Goal: Information Seeking & Learning: Learn about a topic

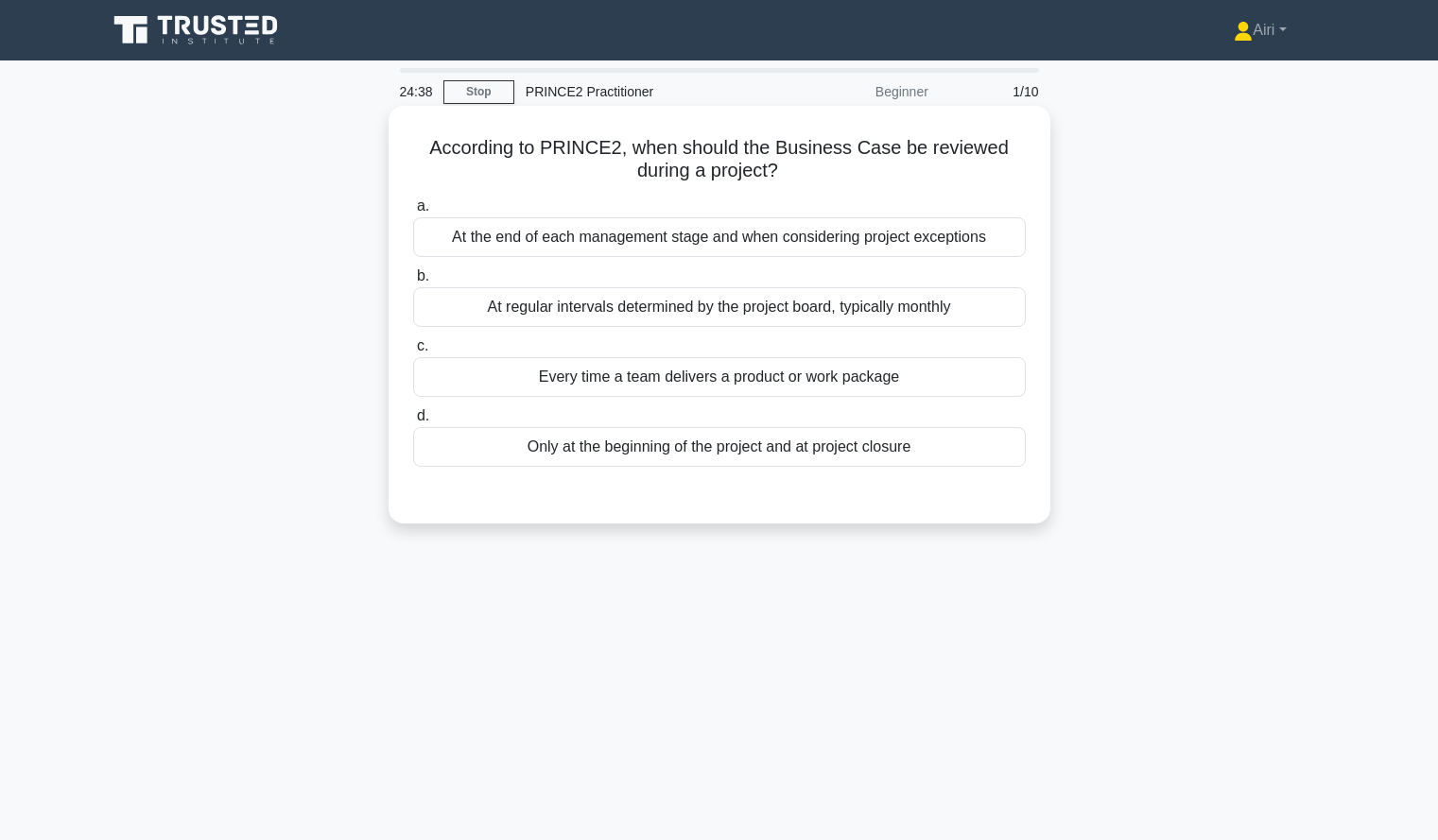
click at [936, 244] on div "At the end of each management stage and when considering project exceptions" at bounding box center [719, 238] width 613 height 40
click at [413, 213] on input "a. At the end of each management stage and when considering project exceptions" at bounding box center [413, 206] width 0 height 12
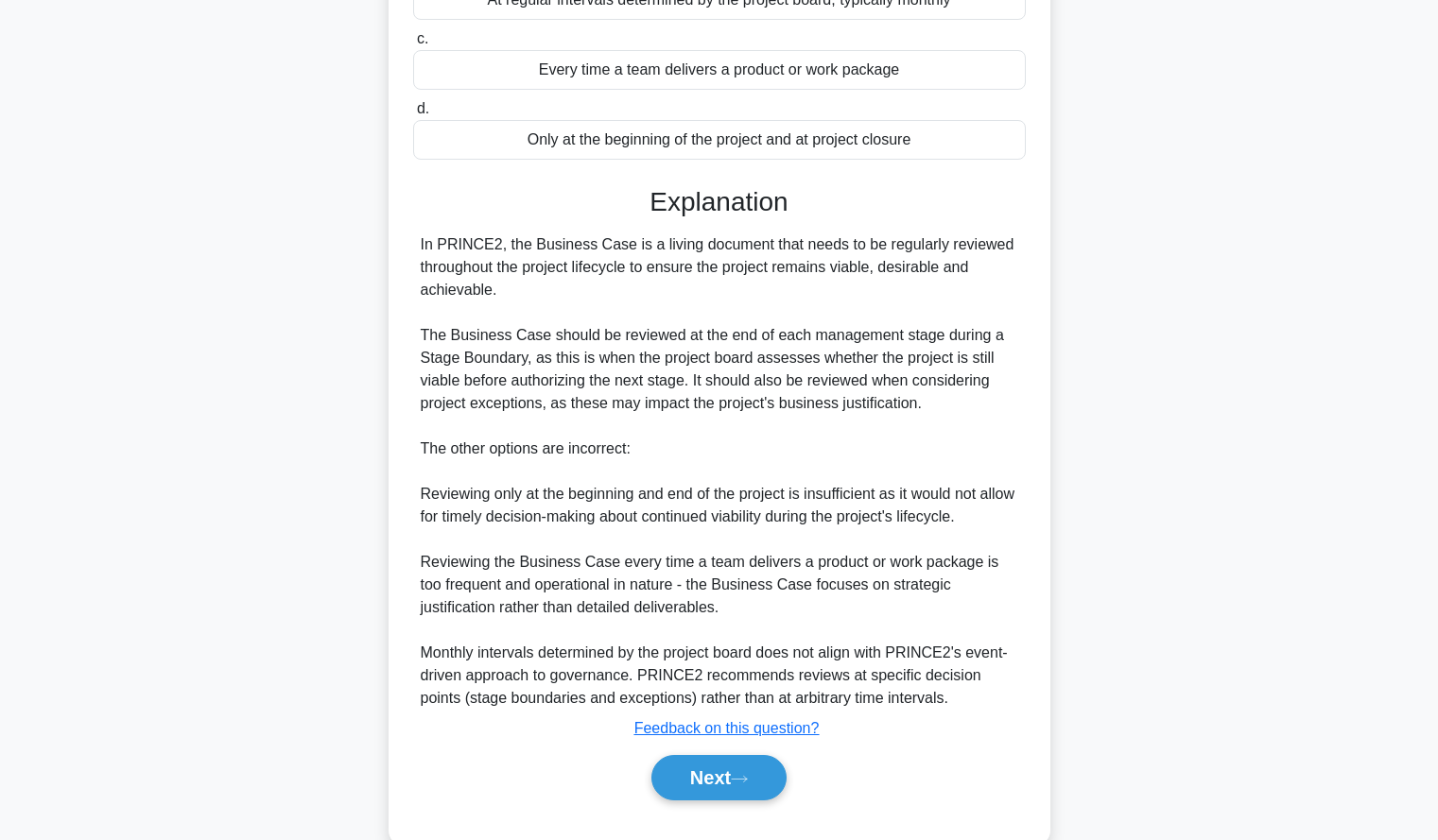
scroll to position [349, 0]
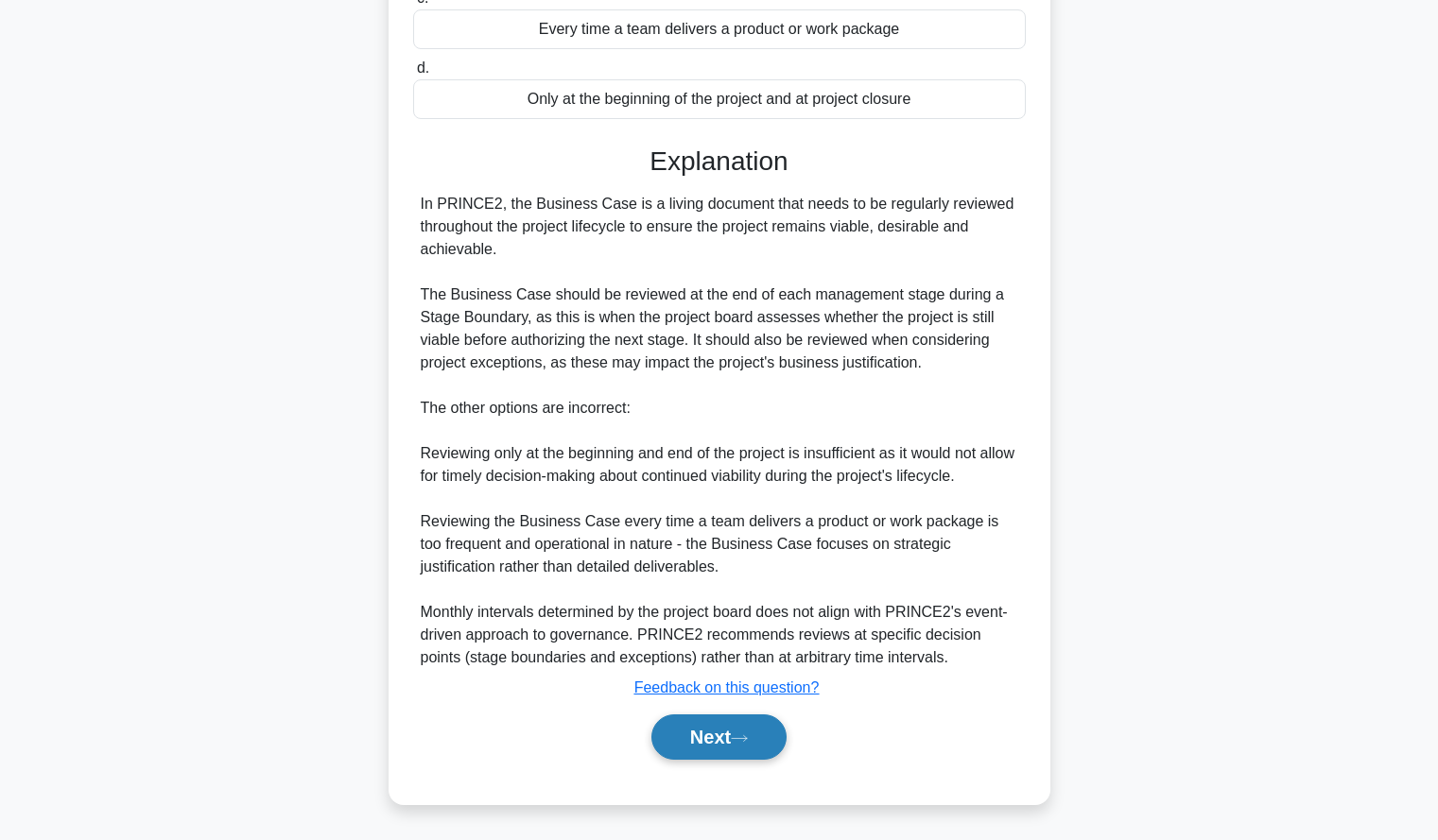
click at [719, 736] on button "Next" at bounding box center [719, 737] width 135 height 46
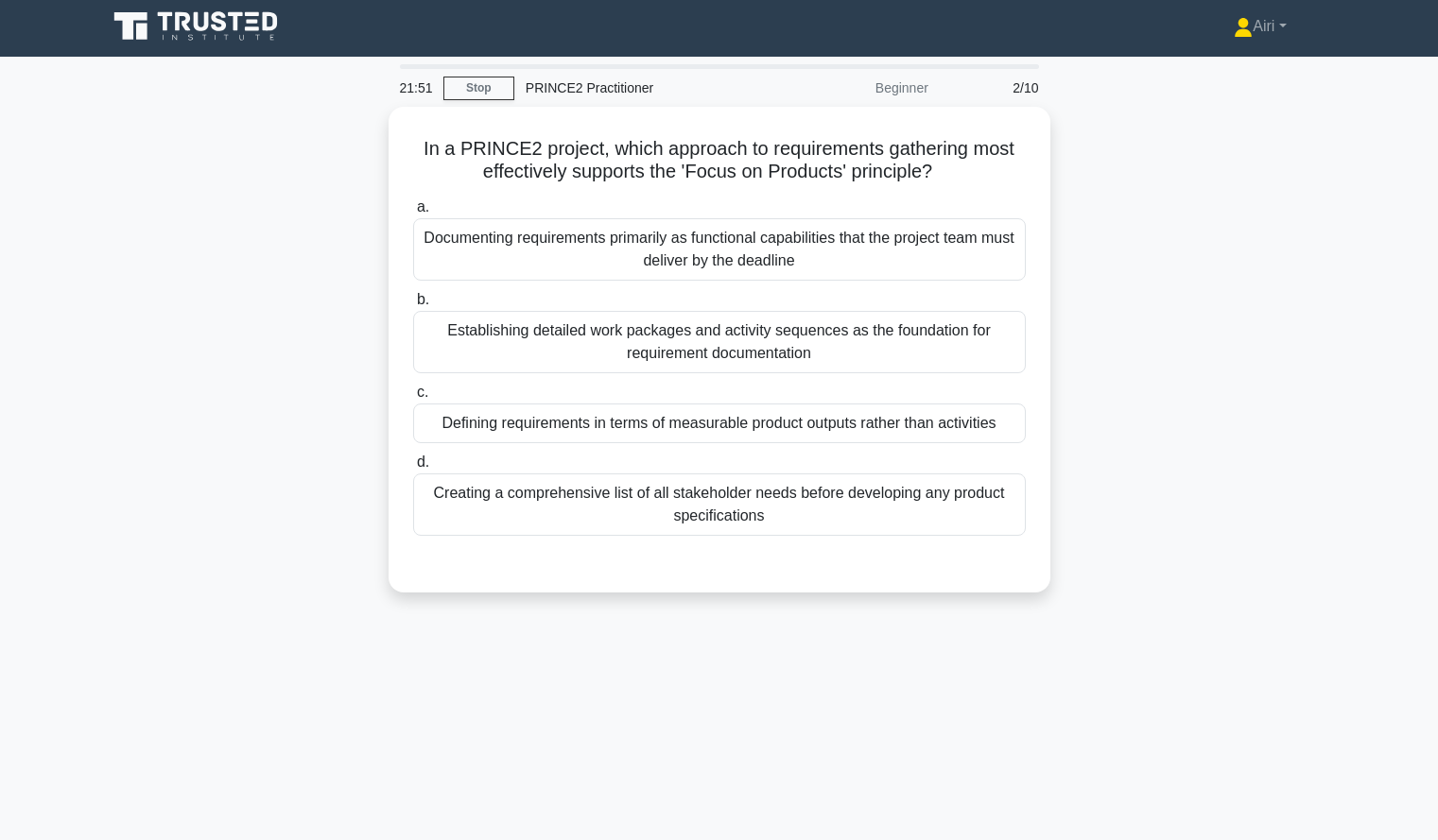
scroll to position [6, 0]
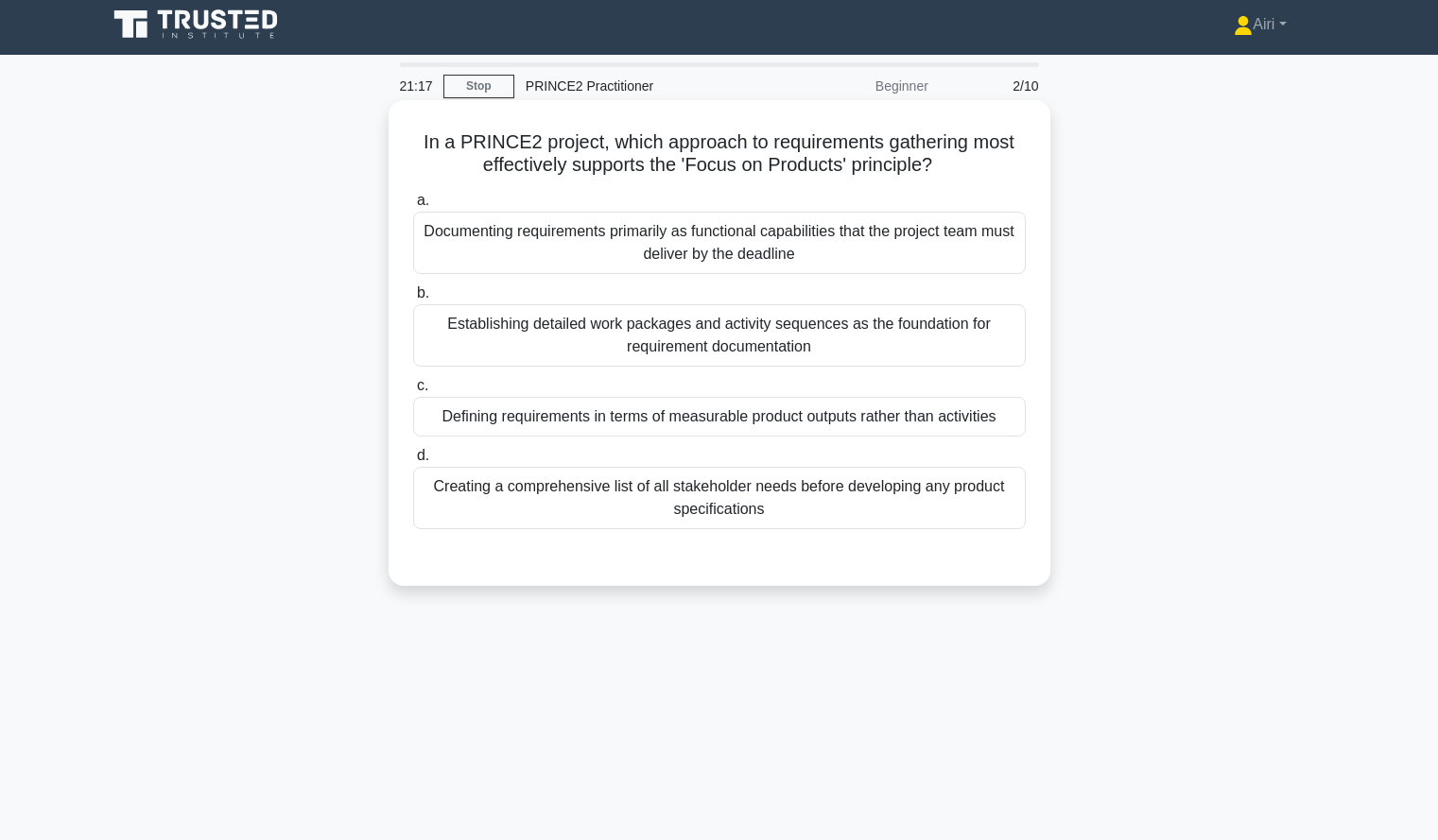
click at [905, 422] on div "Defining requirements in terms of measurable product outputs rather than activi…" at bounding box center [719, 417] width 613 height 40
click at [413, 392] on input "c. Defining requirements in terms of measurable product outputs rather than act…" at bounding box center [413, 386] width 0 height 12
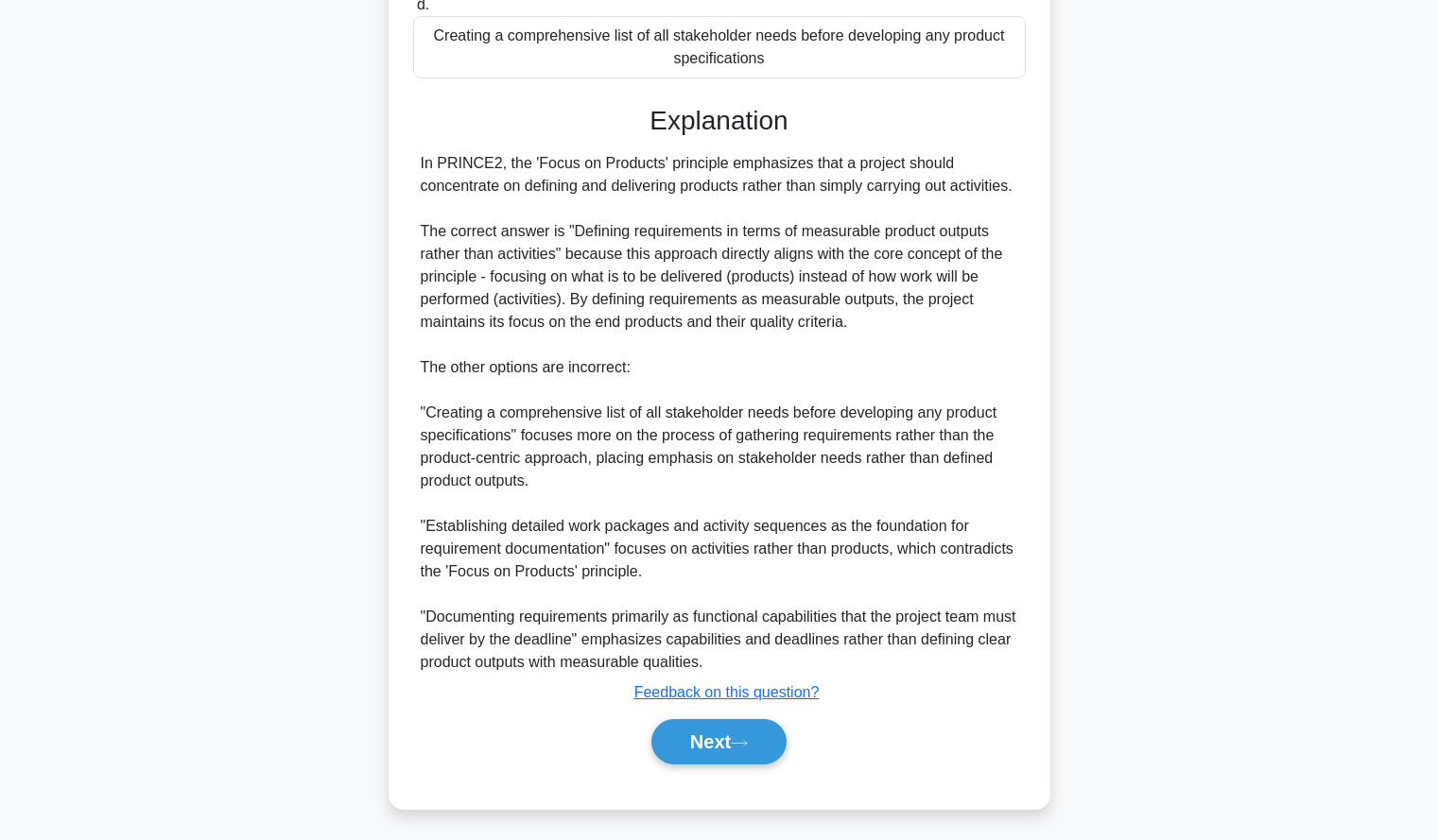
scroll to position [462, 0]
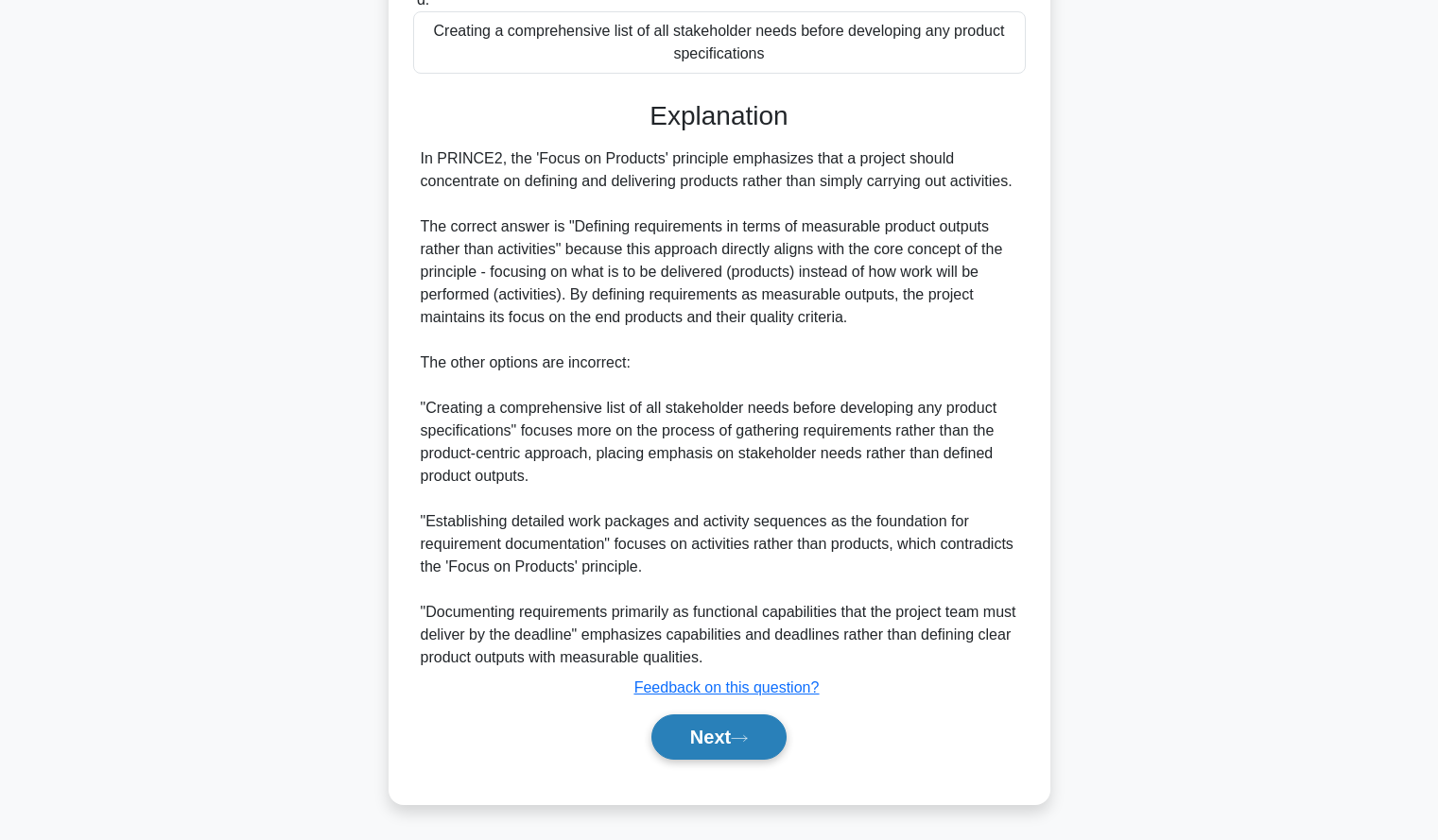
click at [711, 724] on button "Next" at bounding box center [719, 737] width 135 height 46
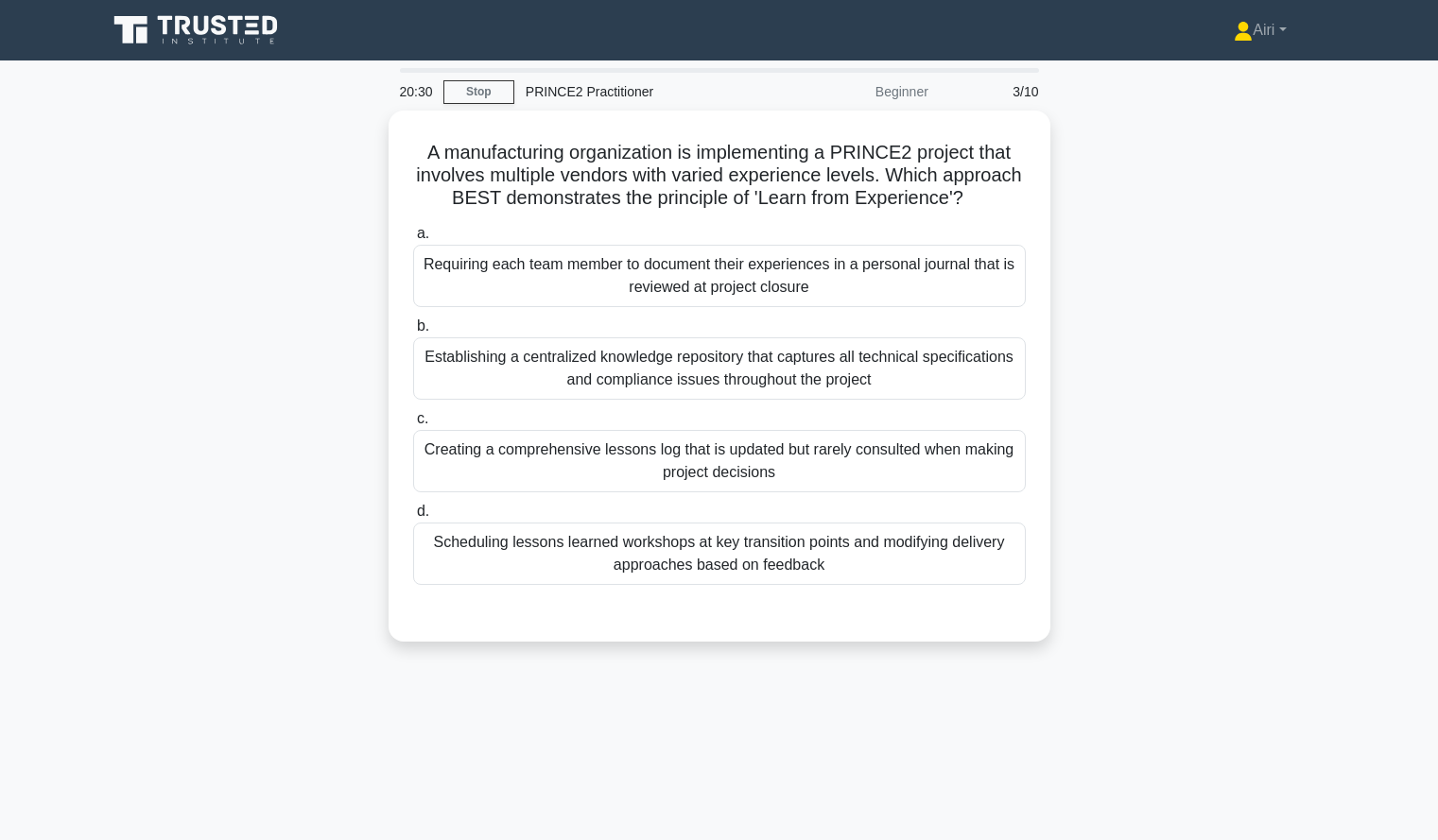
scroll to position [1, 0]
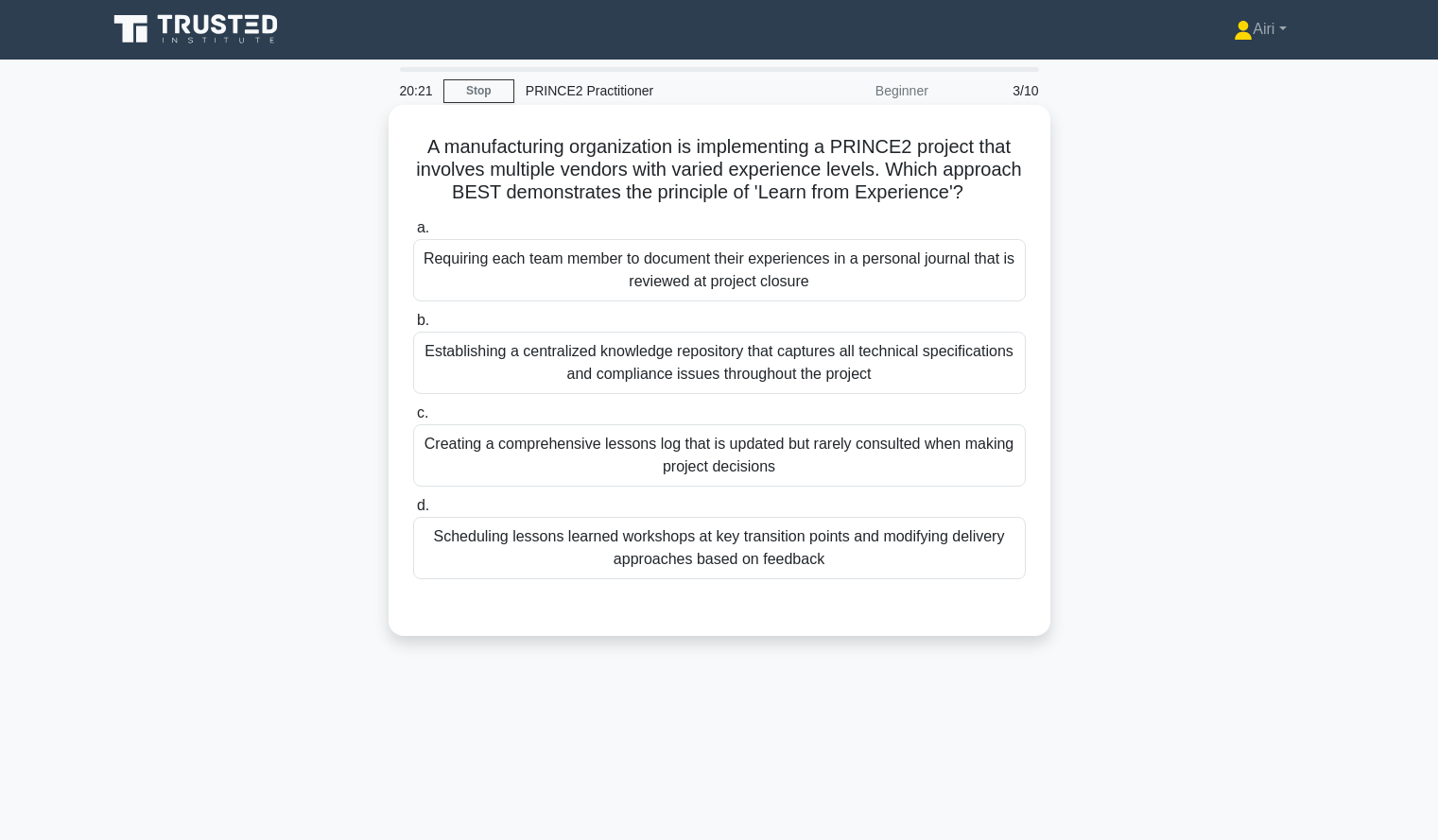
click at [928, 580] on div "Scheduling lessons learned workshops at key transition points and modifying del…" at bounding box center [719, 548] width 613 height 63
click at [413, 512] on input "d. Scheduling lessons learned workshops at key transition points and modifying …" at bounding box center [413, 506] width 0 height 12
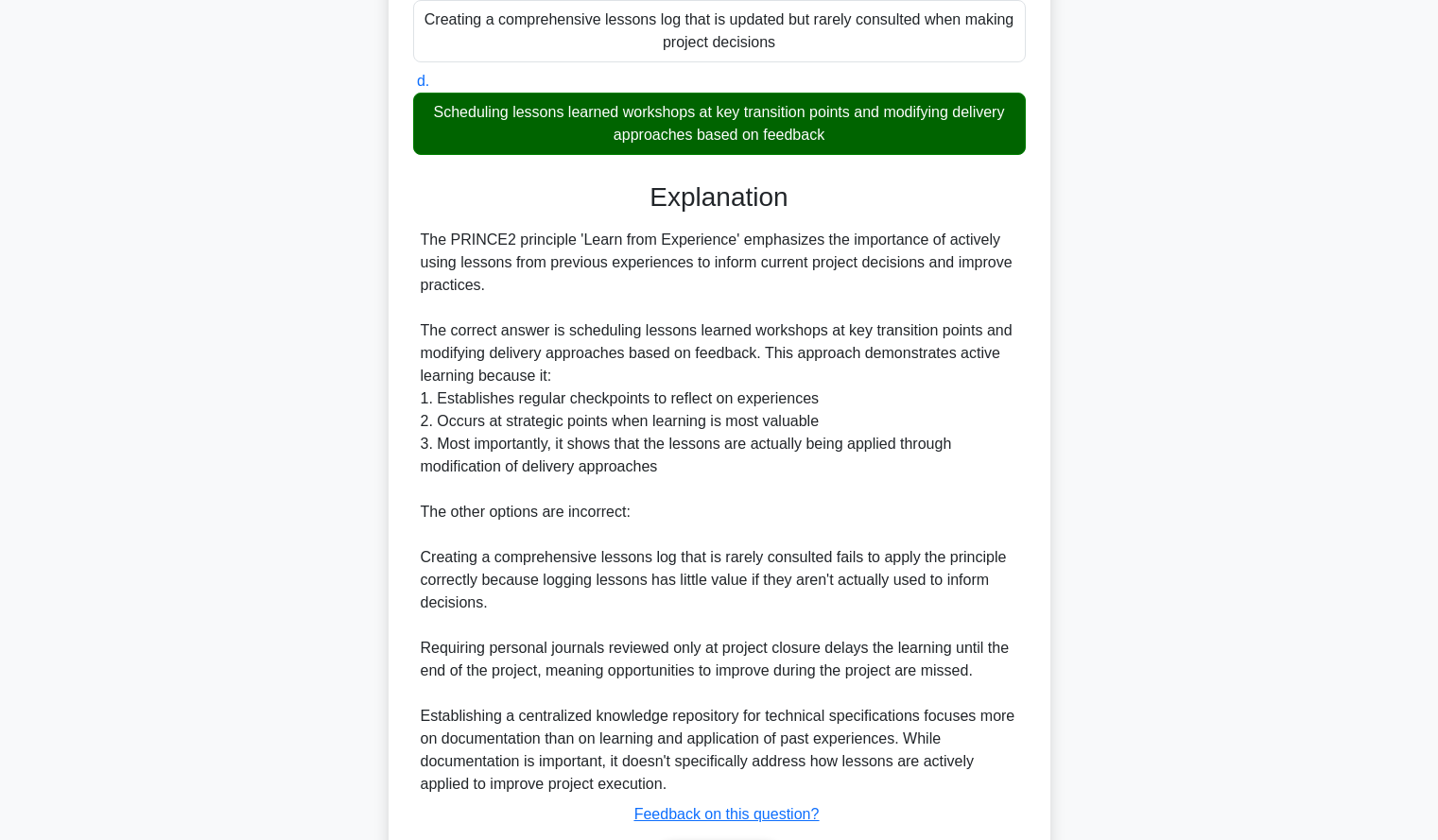
scroll to position [431, 0]
click at [1136, 483] on div "A manufacturing organization is implementing a PRINCE2 project that involves mu…" at bounding box center [719, 316] width 1248 height 1273
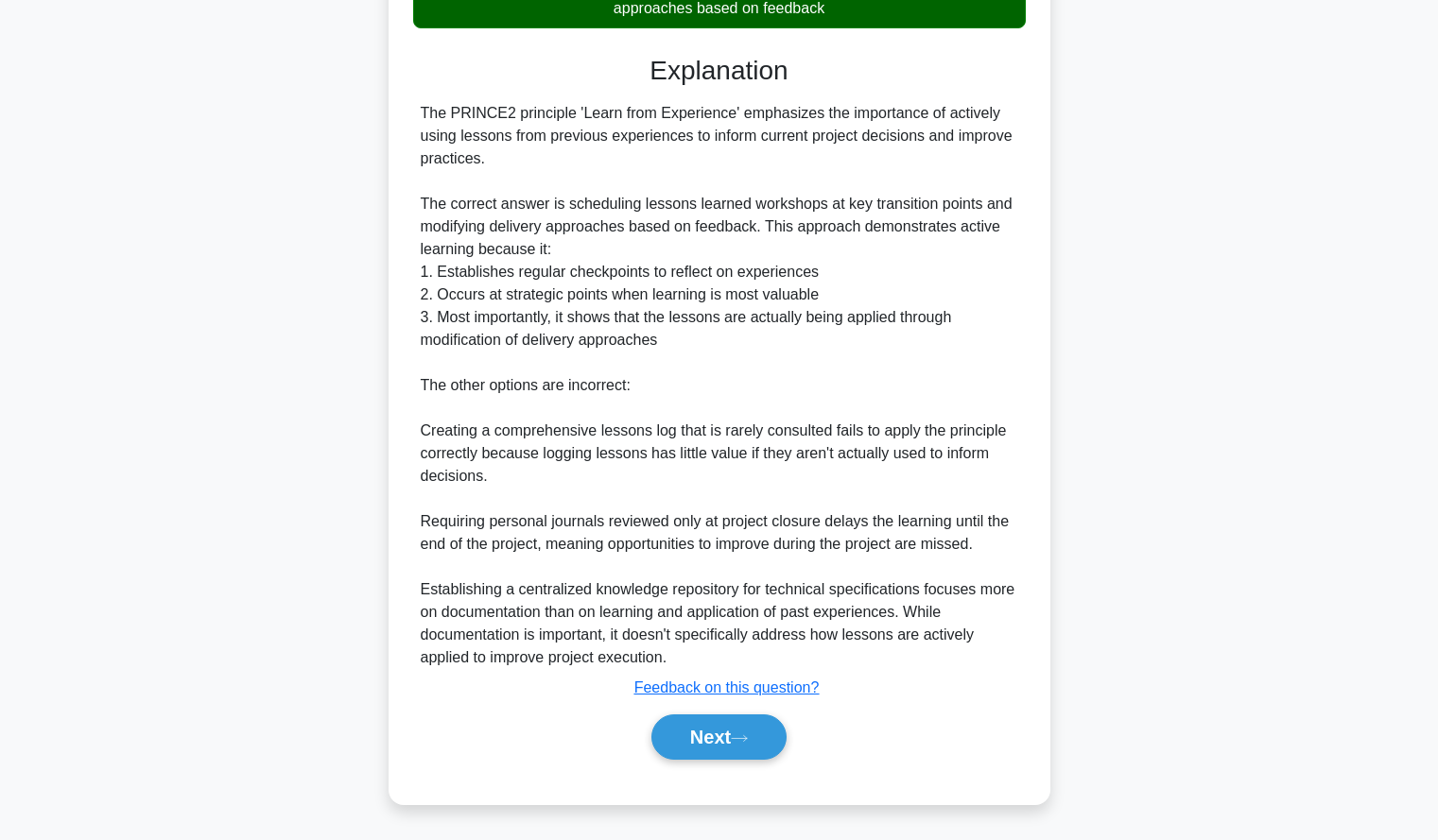
scroll to position [576, 0]
click at [710, 728] on button "Next" at bounding box center [719, 737] width 135 height 46
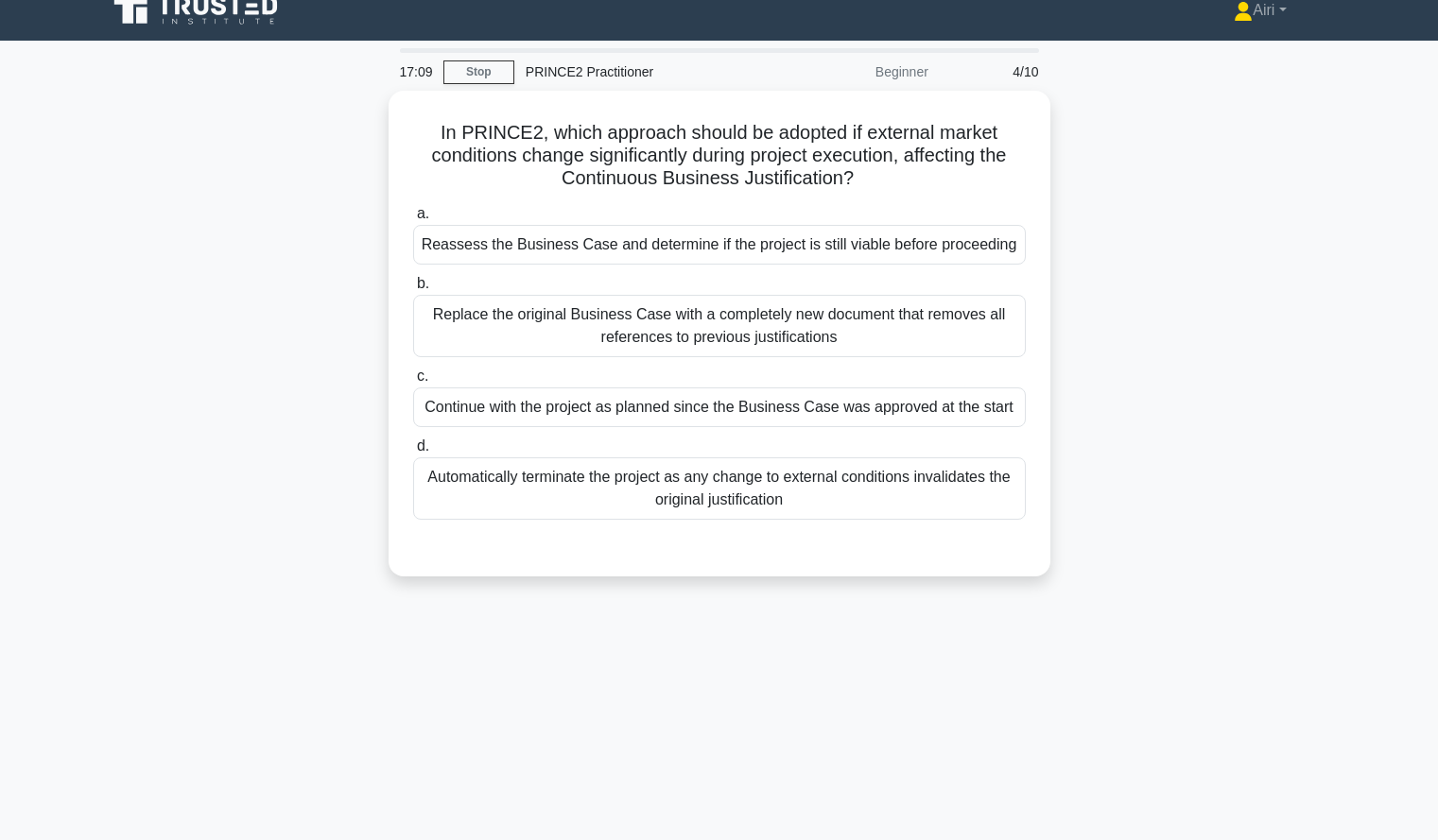
scroll to position [21, 0]
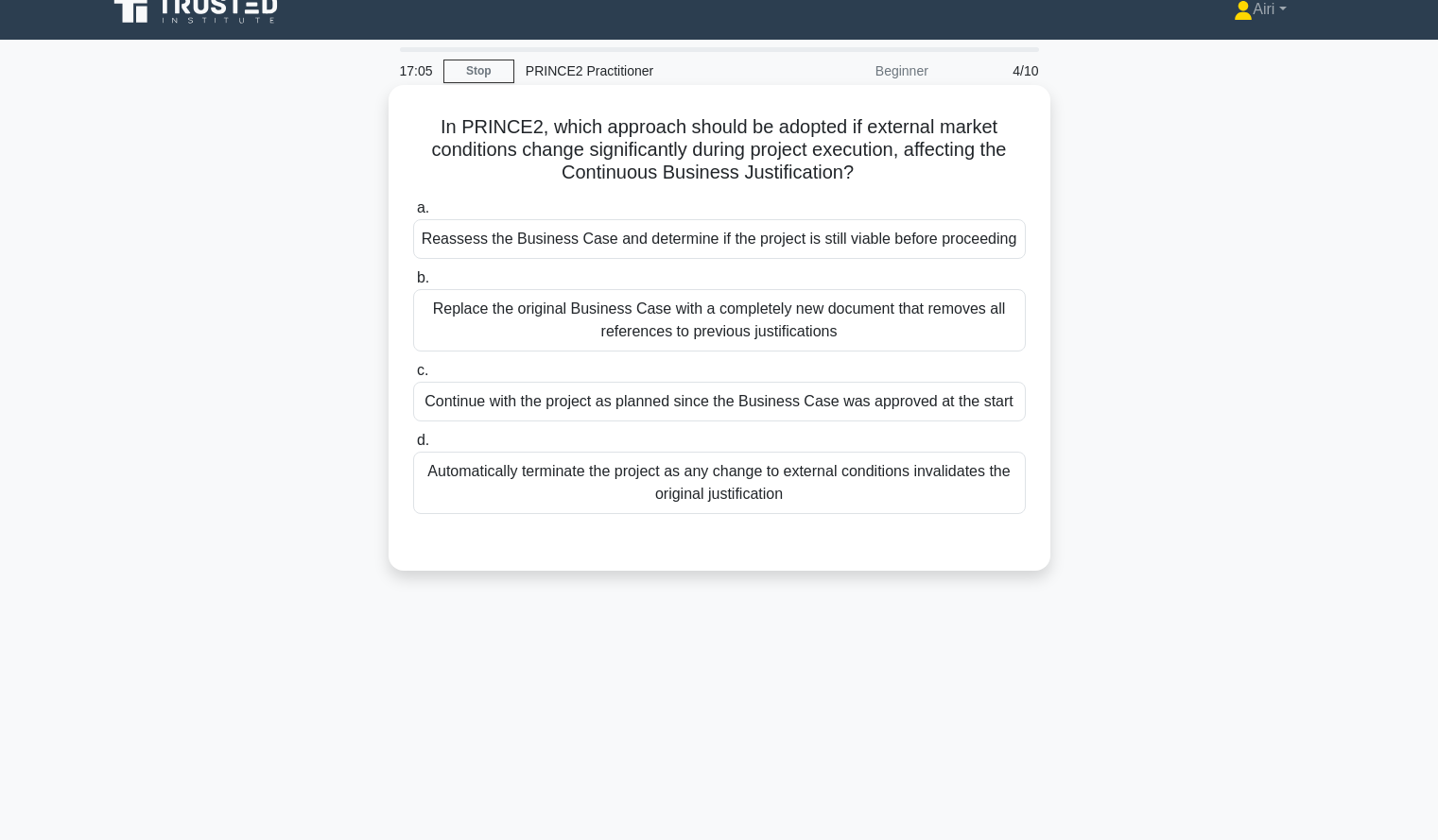
click at [982, 248] on div "Reassess the Business Case and determine if the project is still viable before …" at bounding box center [719, 239] width 613 height 40
click at [413, 215] on input "a. Reassess the Business Case and determine if the project is still viable befo…" at bounding box center [413, 208] width 0 height 12
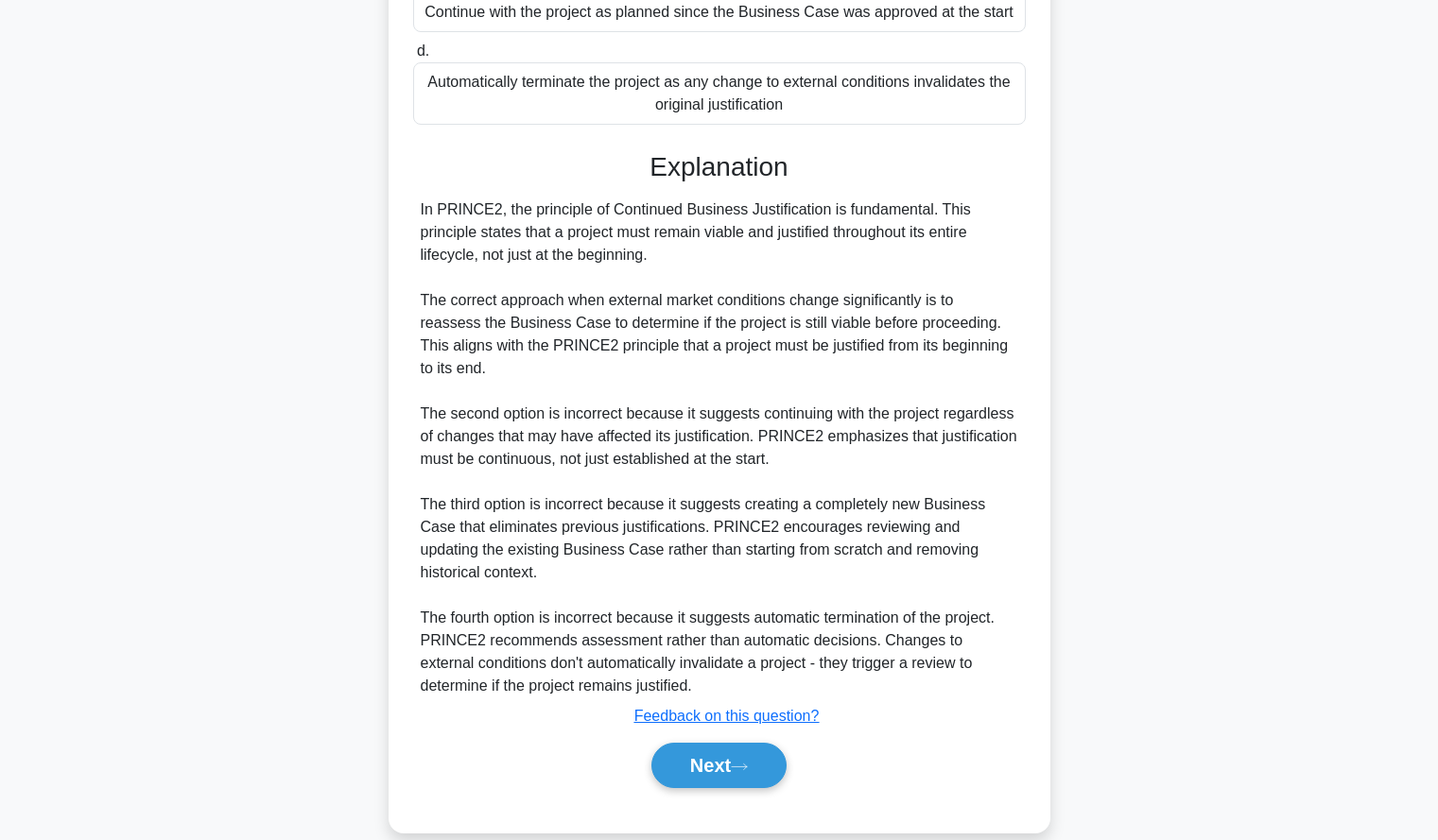
scroll to position [417, 0]
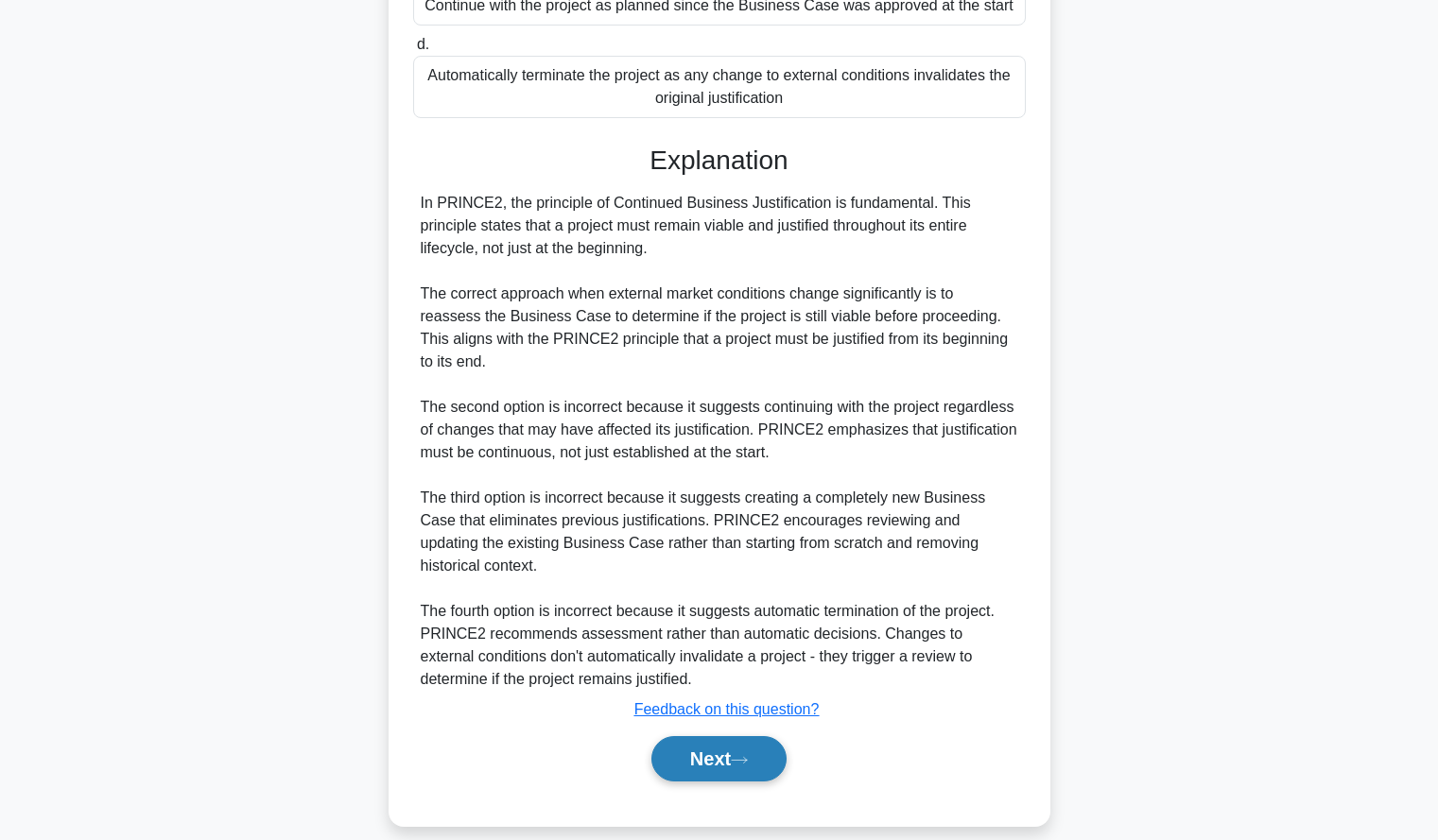
click at [723, 736] on button "Next" at bounding box center [719, 759] width 135 height 46
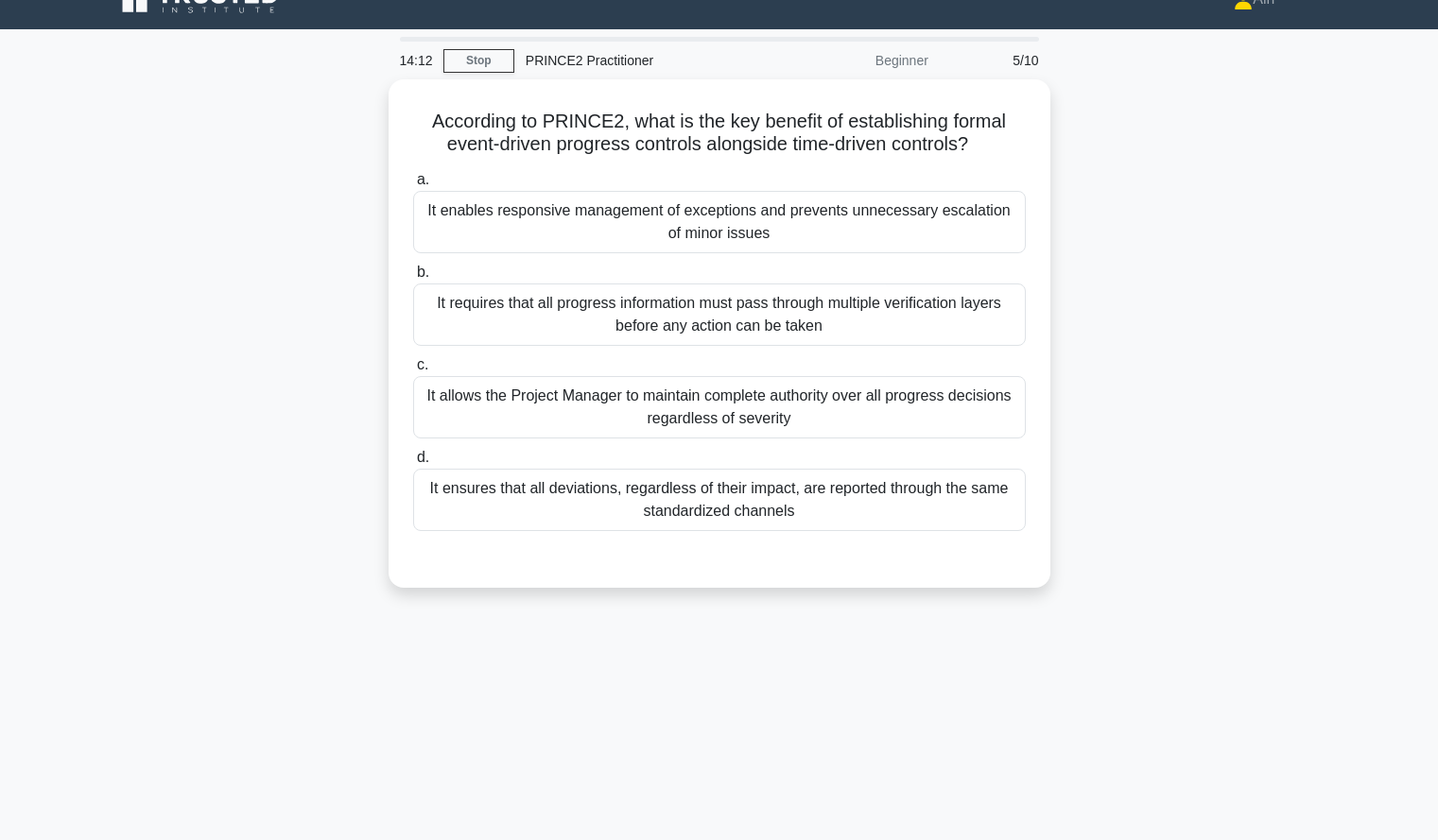
scroll to position [33, 0]
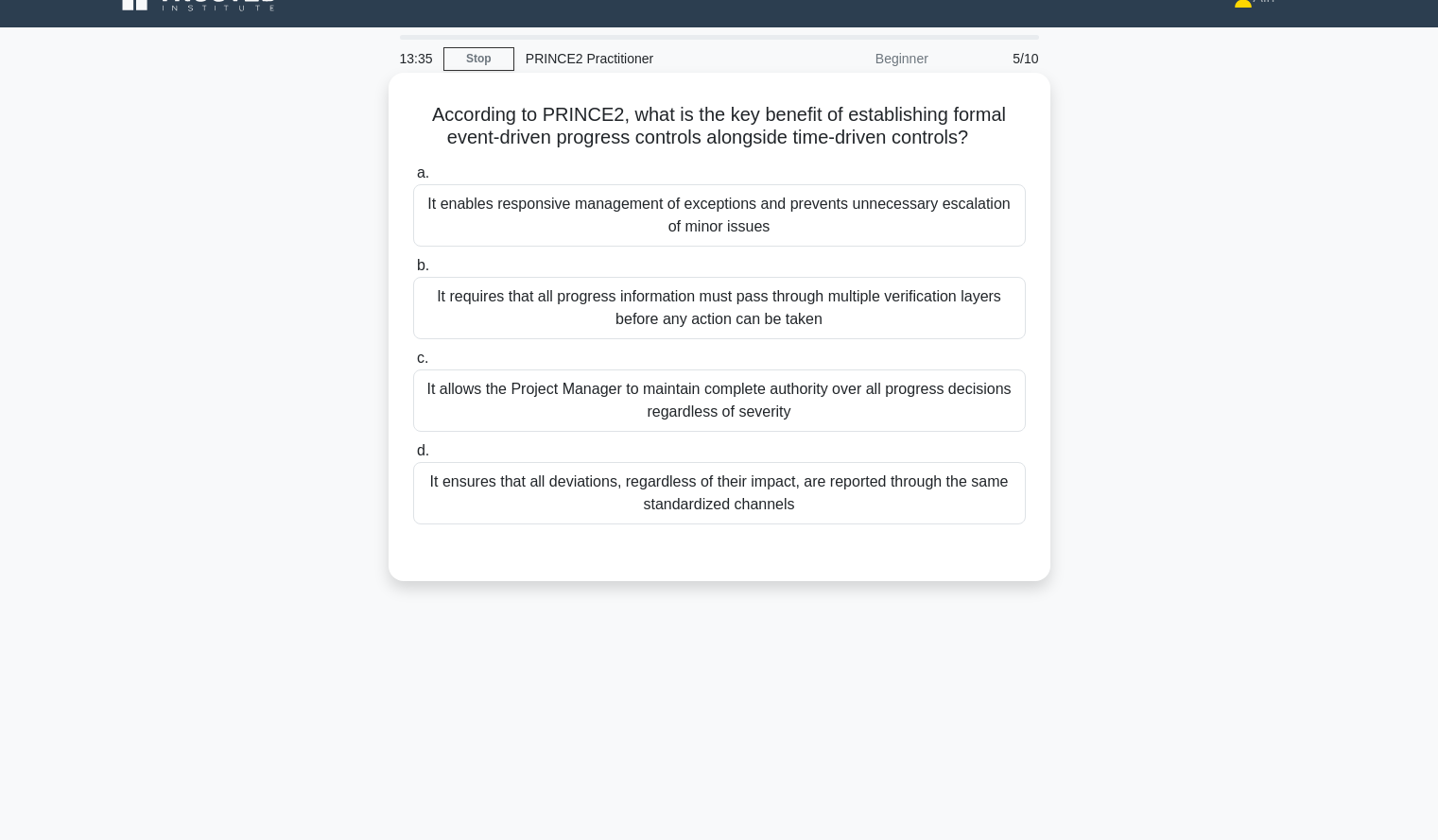
click at [926, 305] on div "It requires that all progress information must pass through multiple verificati…" at bounding box center [719, 308] width 613 height 63
click at [413, 272] on input "b. It requires that all progress information must pass through multiple verific…" at bounding box center [413, 266] width 0 height 12
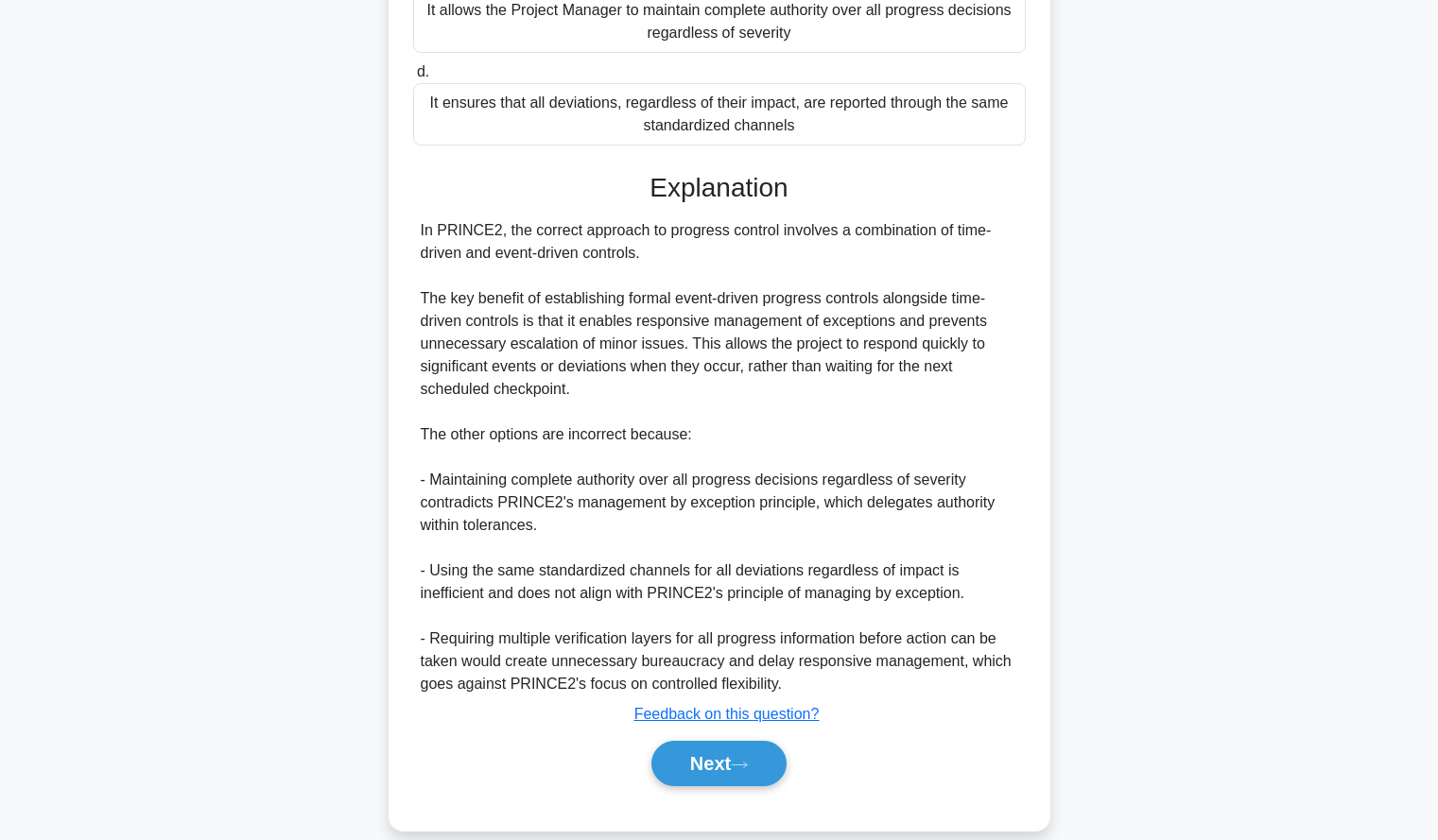
scroll to position [442, 0]
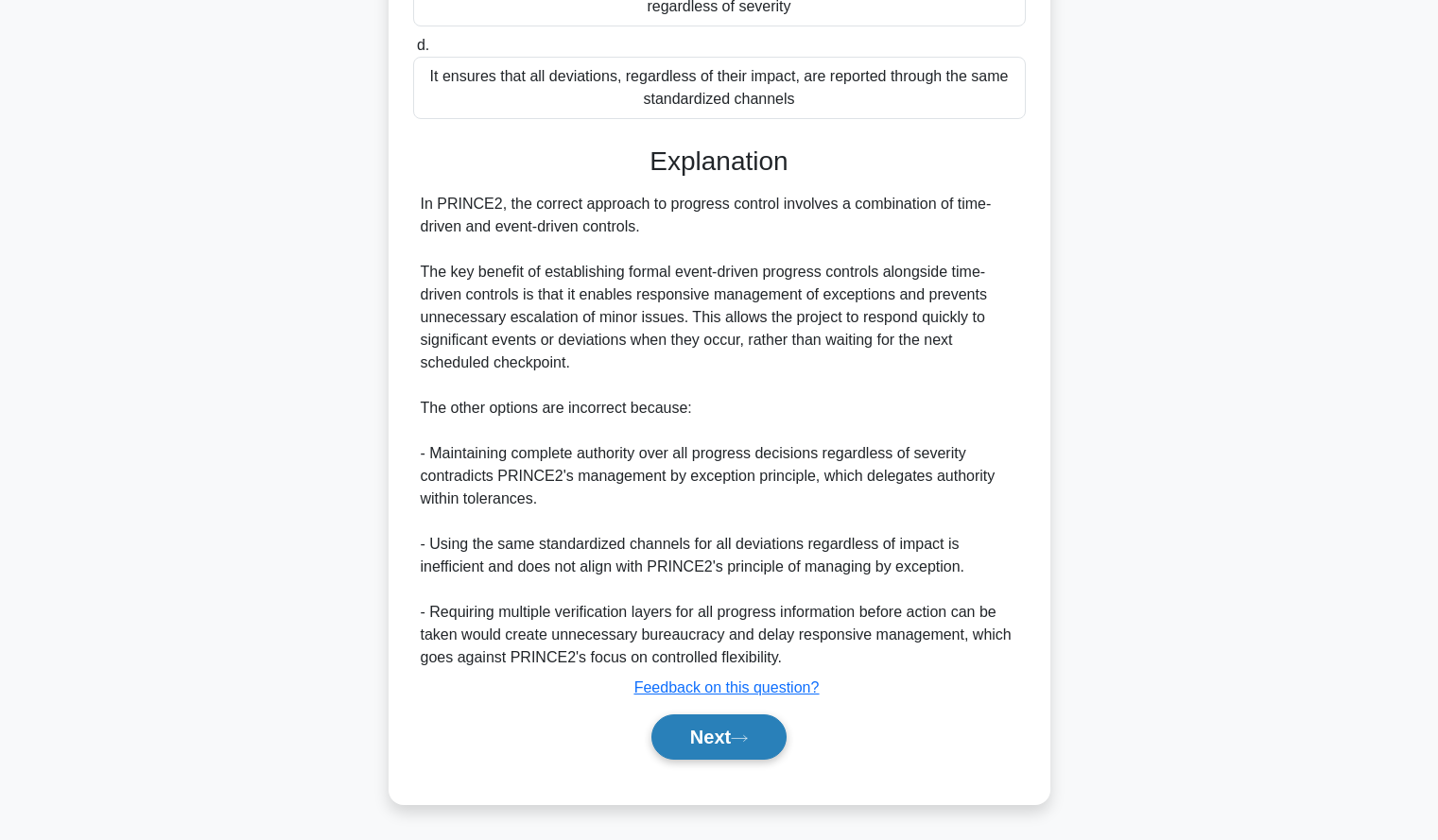
click at [681, 741] on button "Next" at bounding box center [719, 737] width 135 height 46
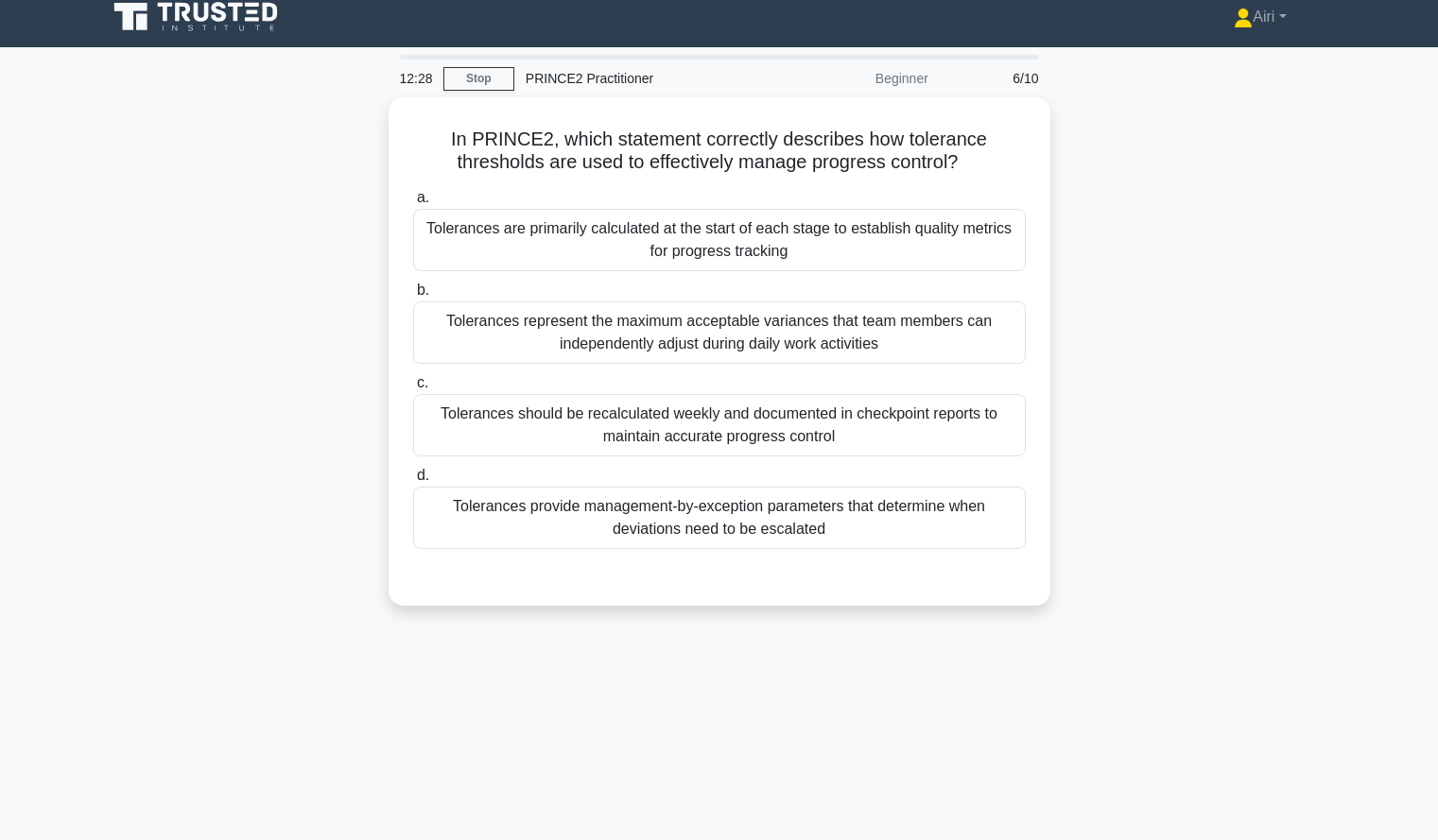
scroll to position [0, 0]
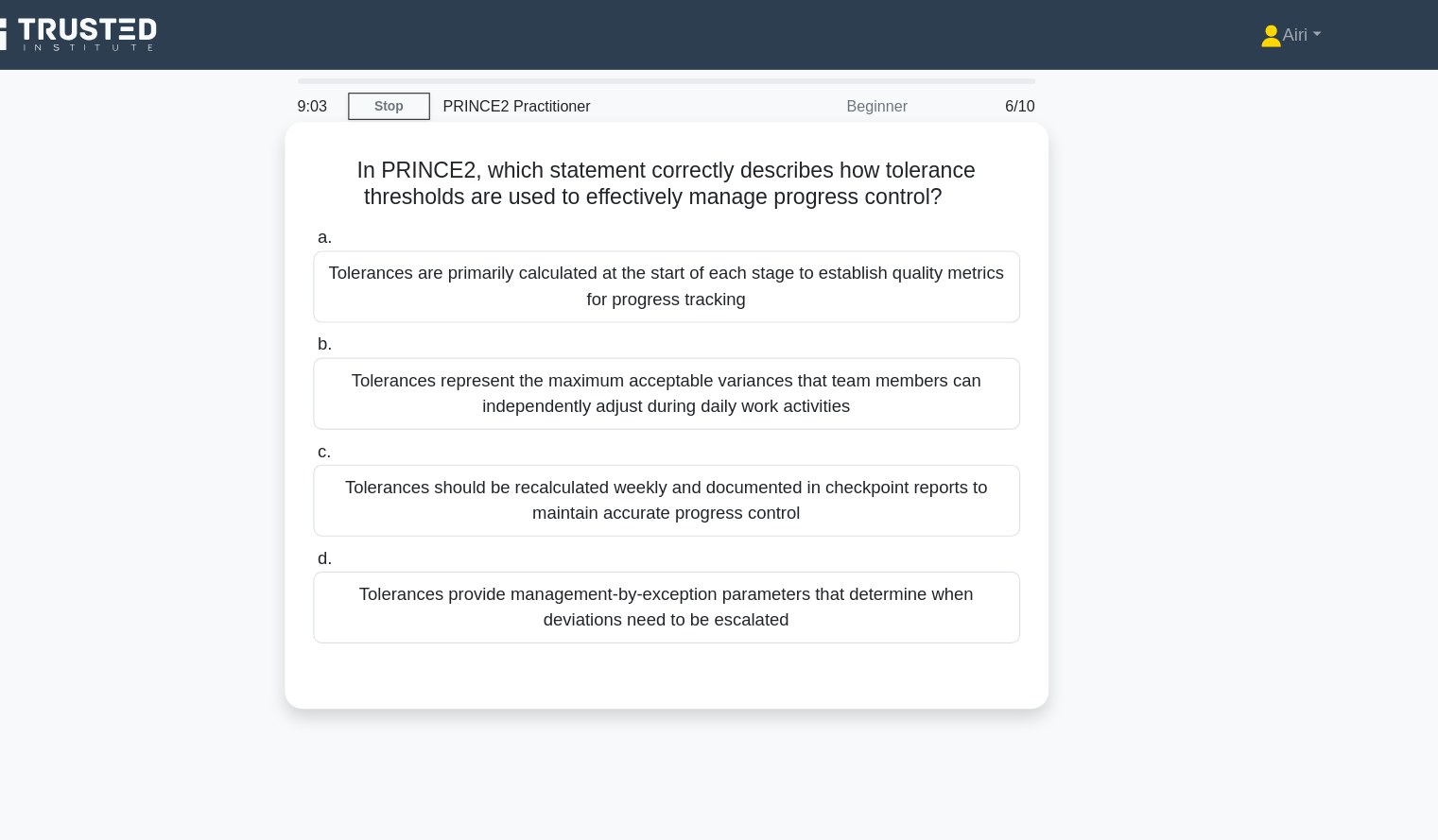
click at [961, 351] on div "Tolerances represent the maximum acceptable variances that team members can ind…" at bounding box center [719, 341] width 613 height 63
click at [413, 305] on input "b. Tolerances represent the maximum acceptable variances that team members can …" at bounding box center [413, 298] width 0 height 12
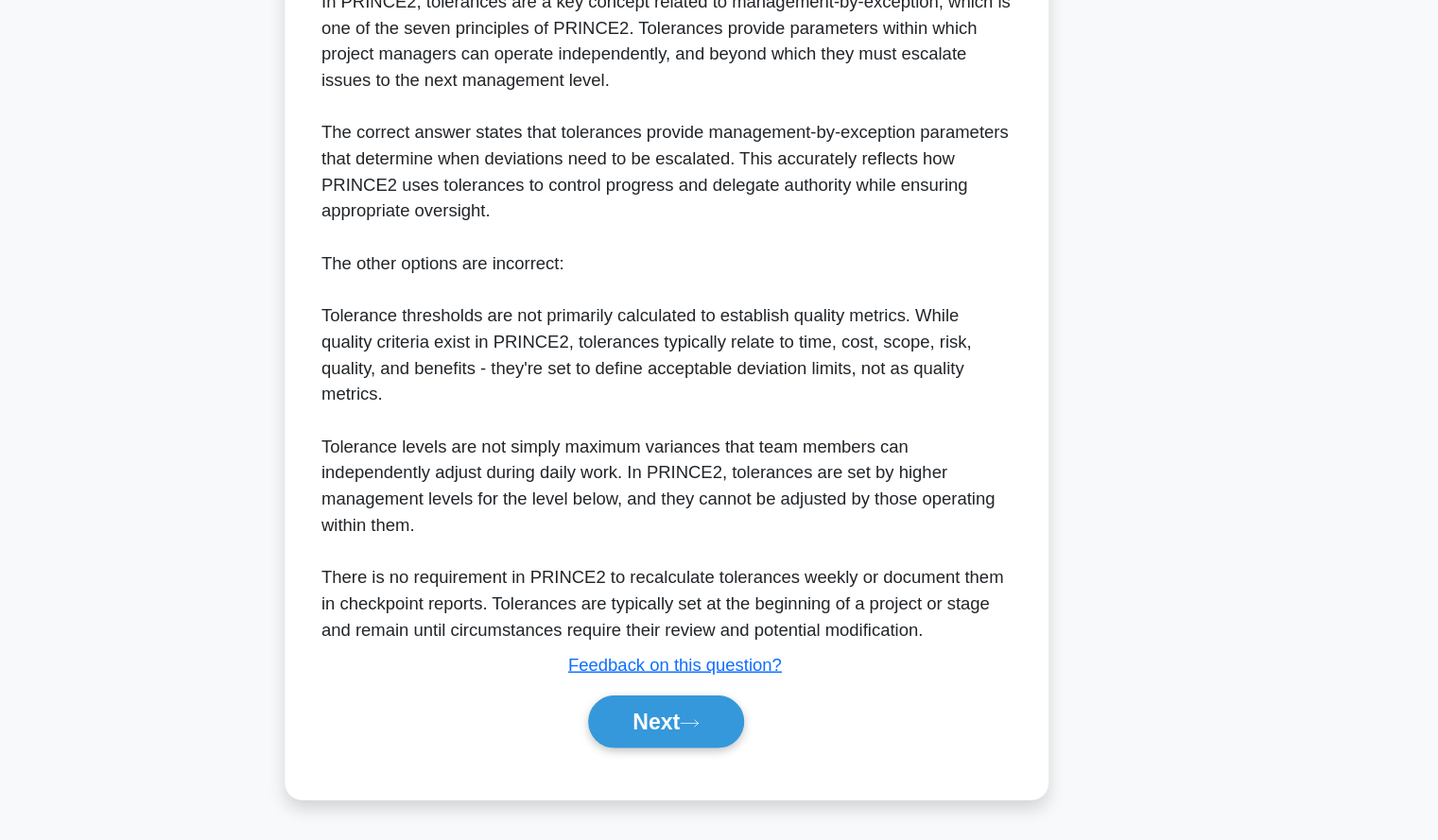
scroll to position [532, 0]
click at [705, 729] on button "Next" at bounding box center [719, 737] width 135 height 46
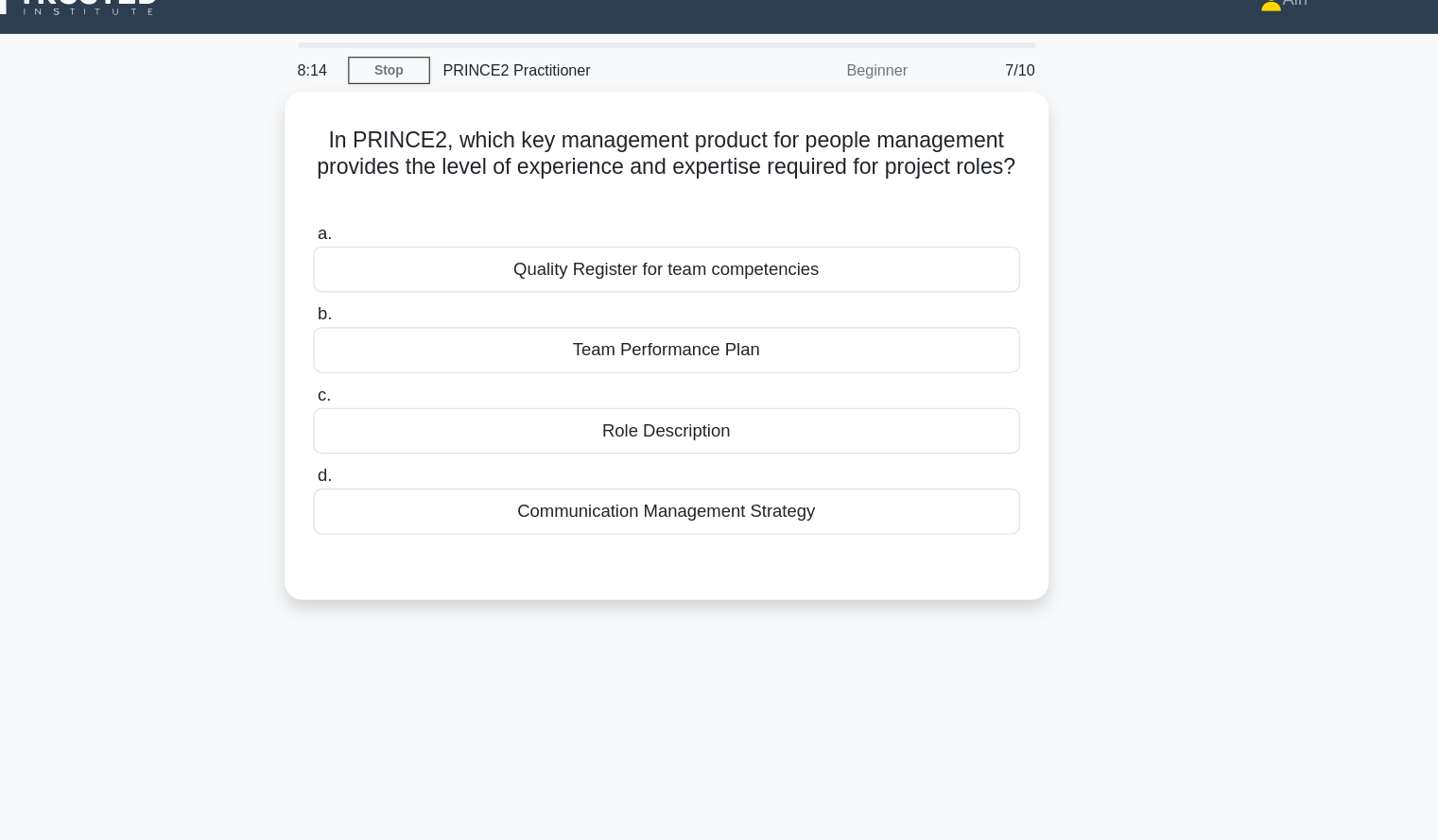
scroll to position [0, 0]
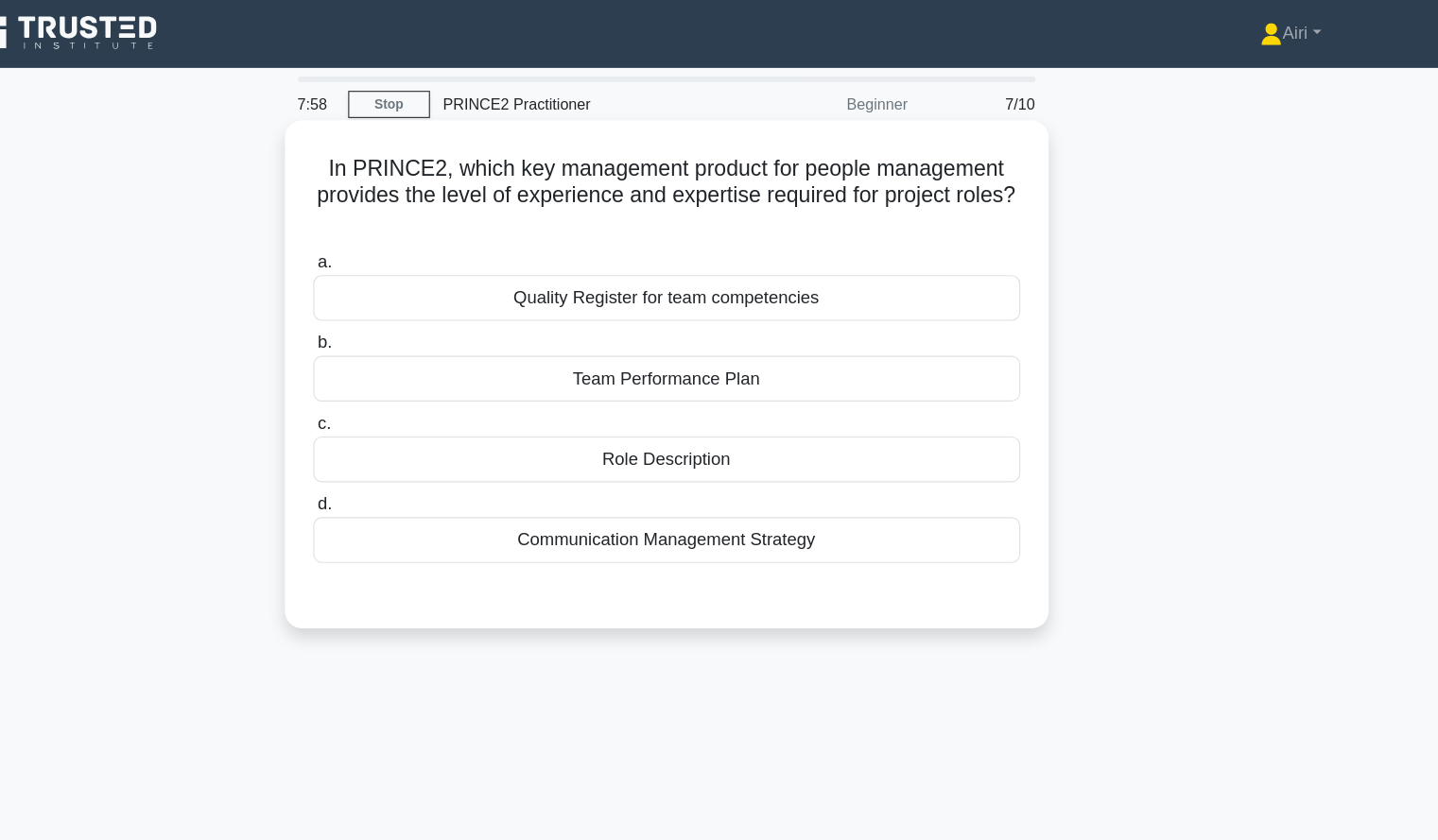
click at [968, 396] on div "Role Description" at bounding box center [719, 400] width 613 height 40
click at [413, 375] on input "c. Role Description" at bounding box center [413, 369] width 0 height 12
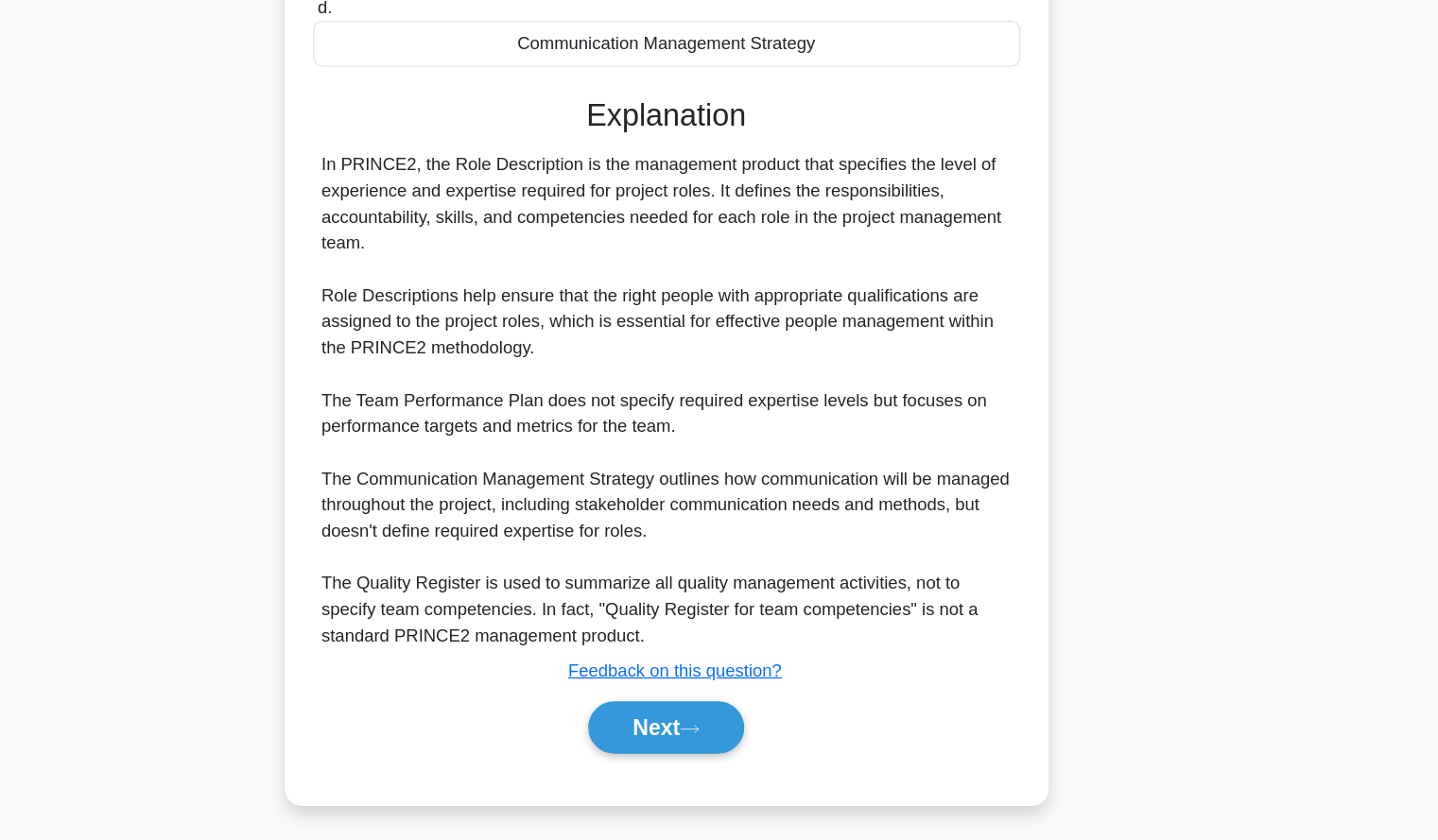
scroll to position [326, 0]
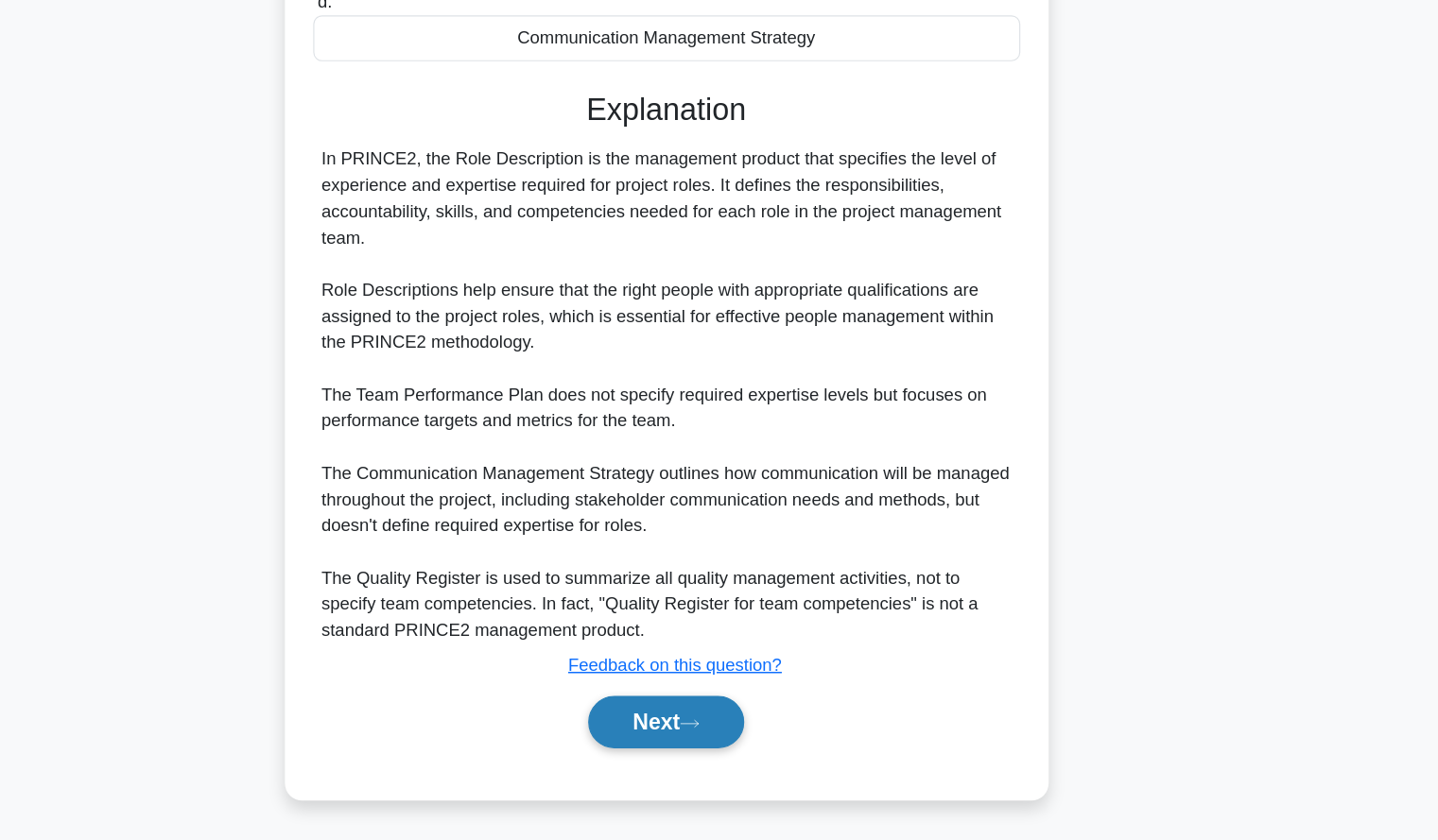
click at [680, 744] on button "Next" at bounding box center [719, 737] width 135 height 46
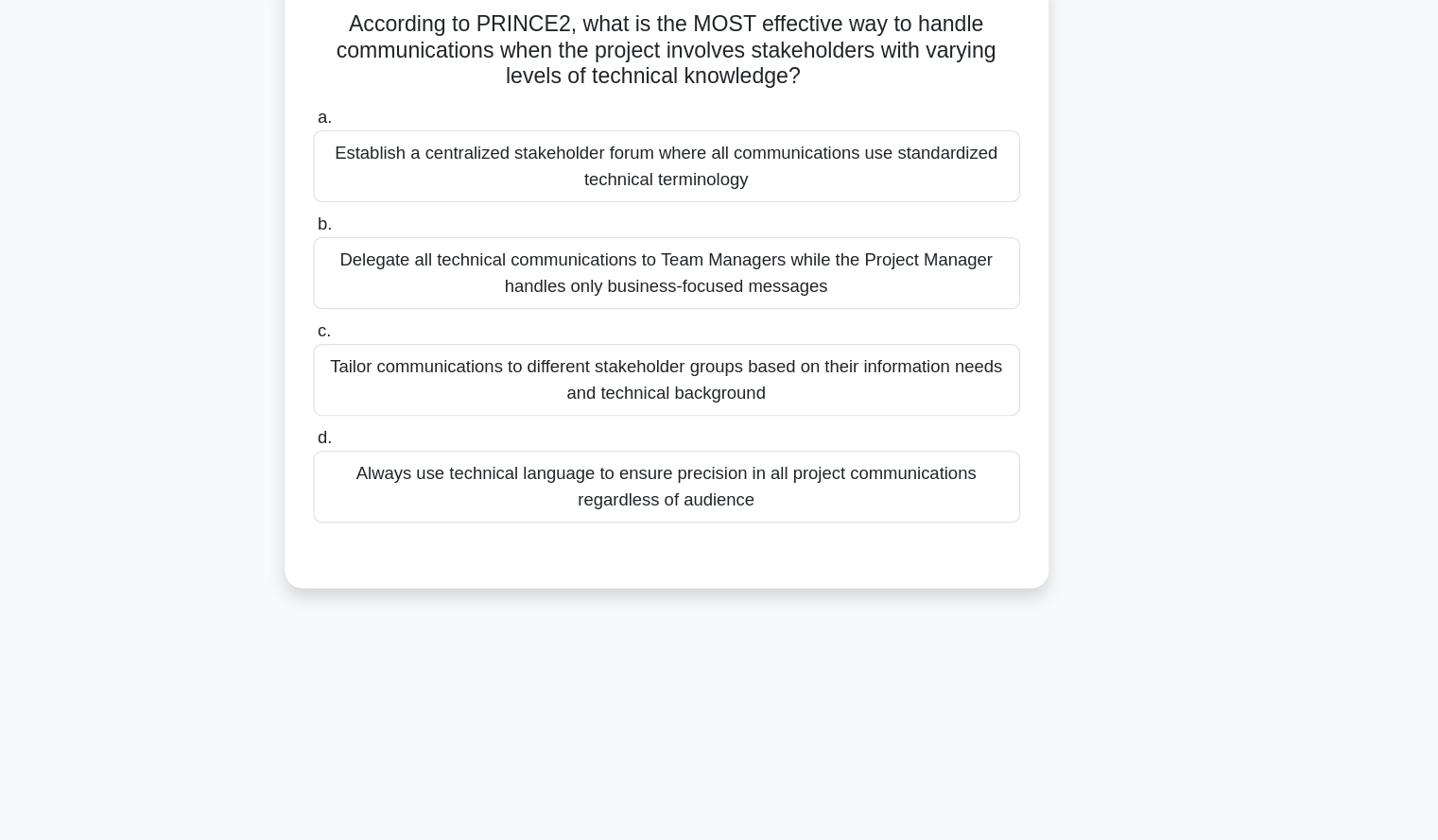
scroll to position [24, 0]
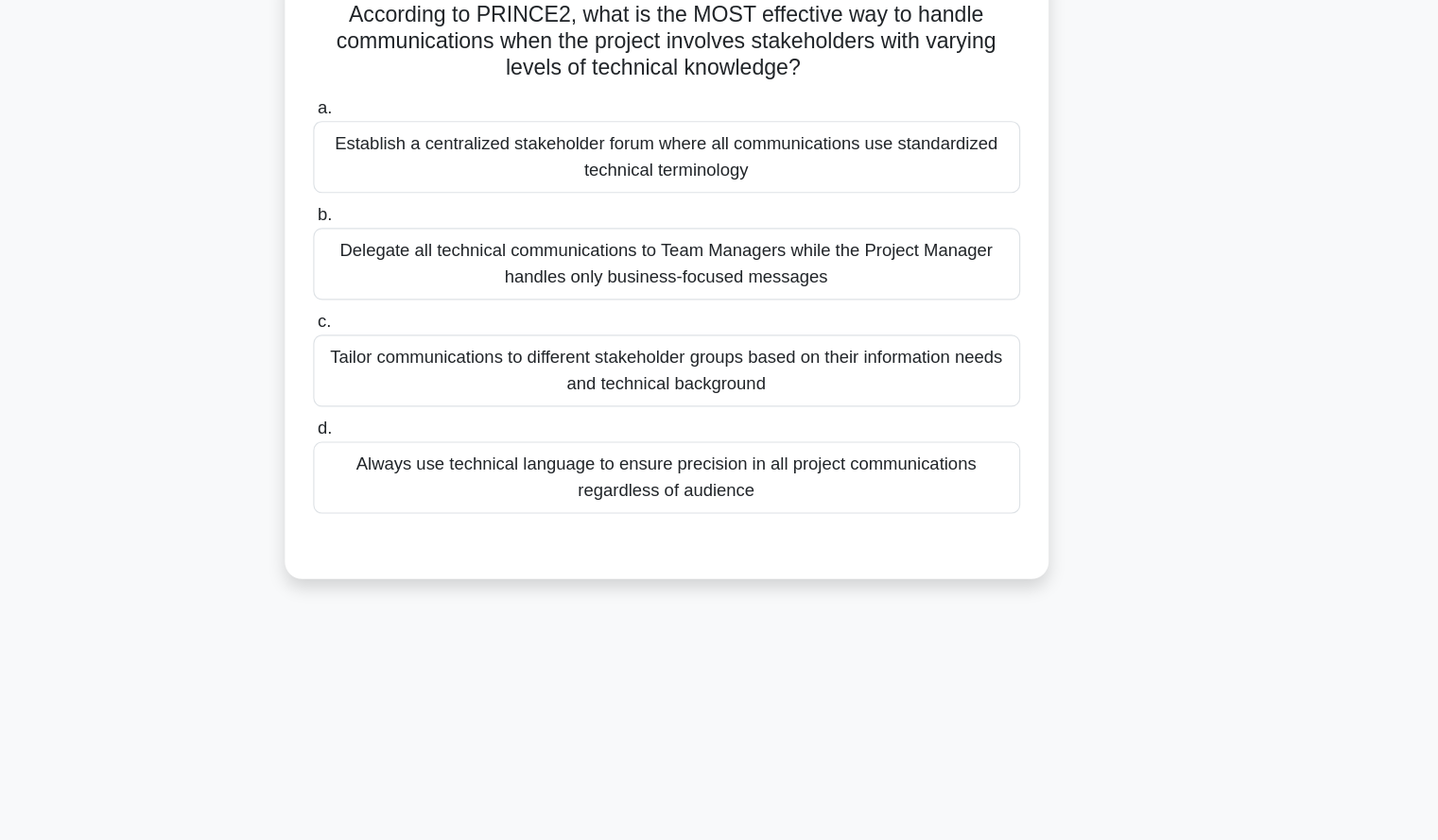
click at [985, 437] on div "Tailor communications to different stakeholder groups based on their informatio…" at bounding box center [719, 433] width 613 height 63
click at [413, 397] on input "c. Tailor communications to different stakeholder groups based on their informa…" at bounding box center [413, 391] width 0 height 12
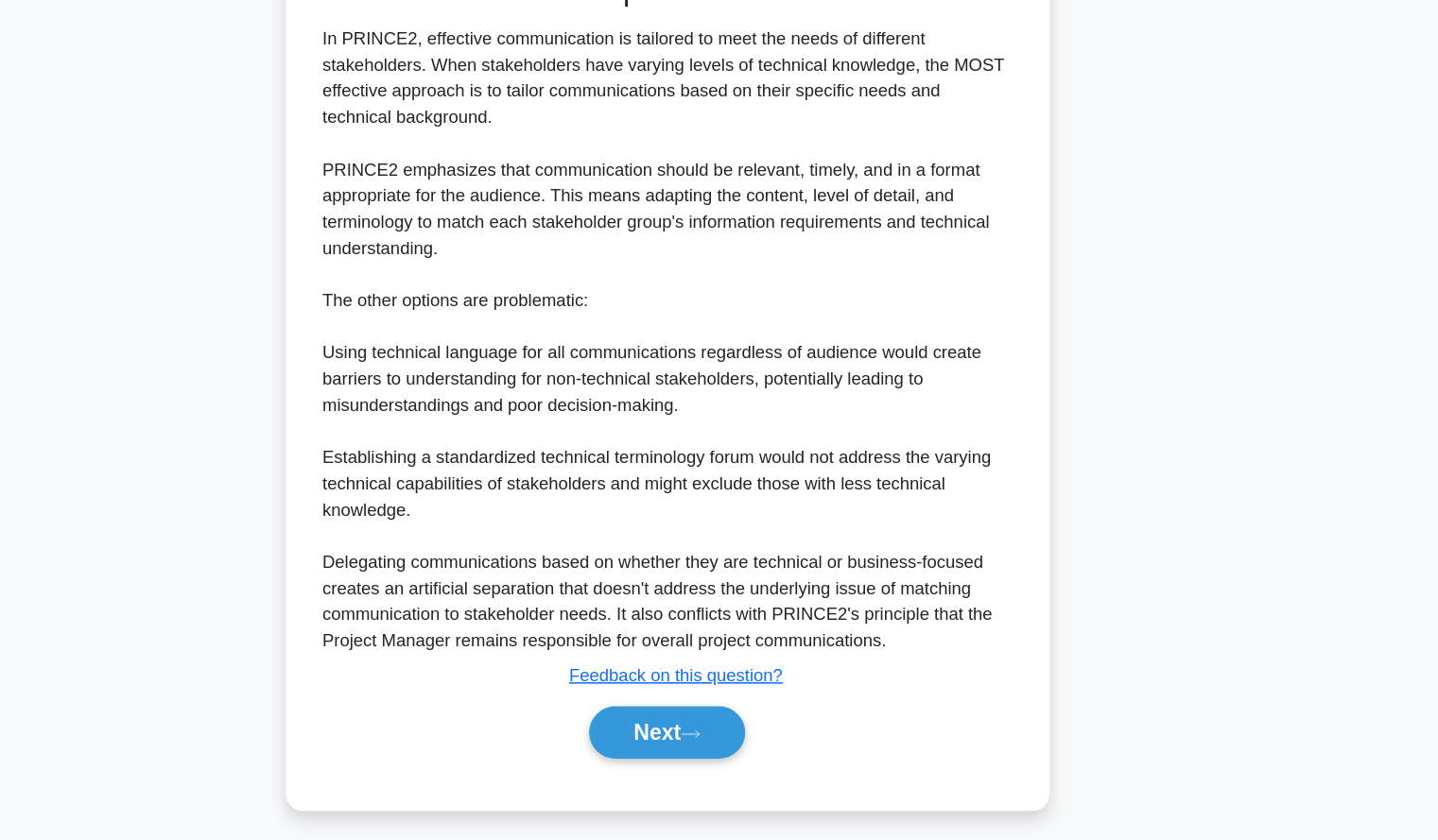
scroll to position [530, 0]
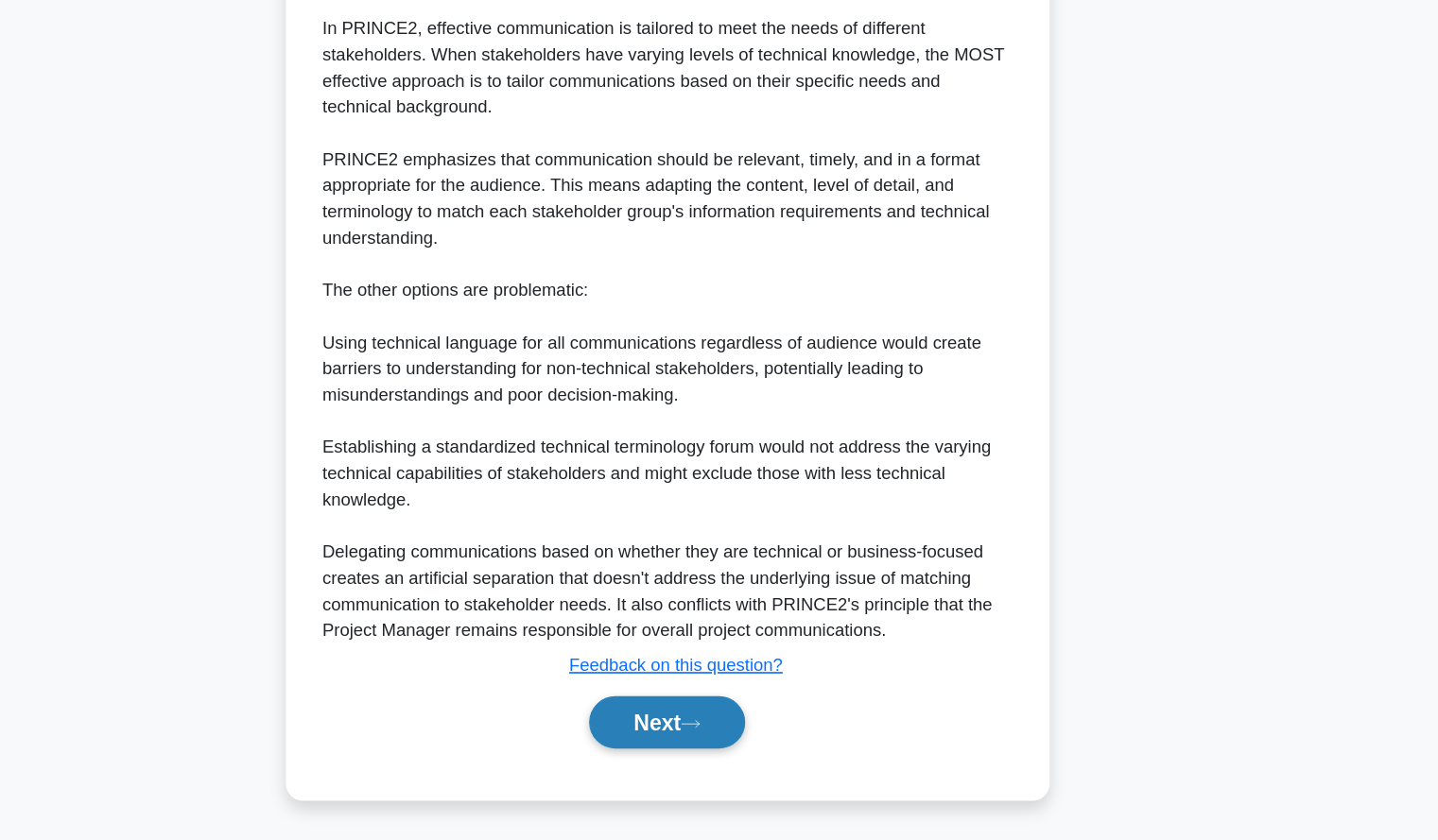
click at [693, 737] on button "Next" at bounding box center [719, 737] width 135 height 46
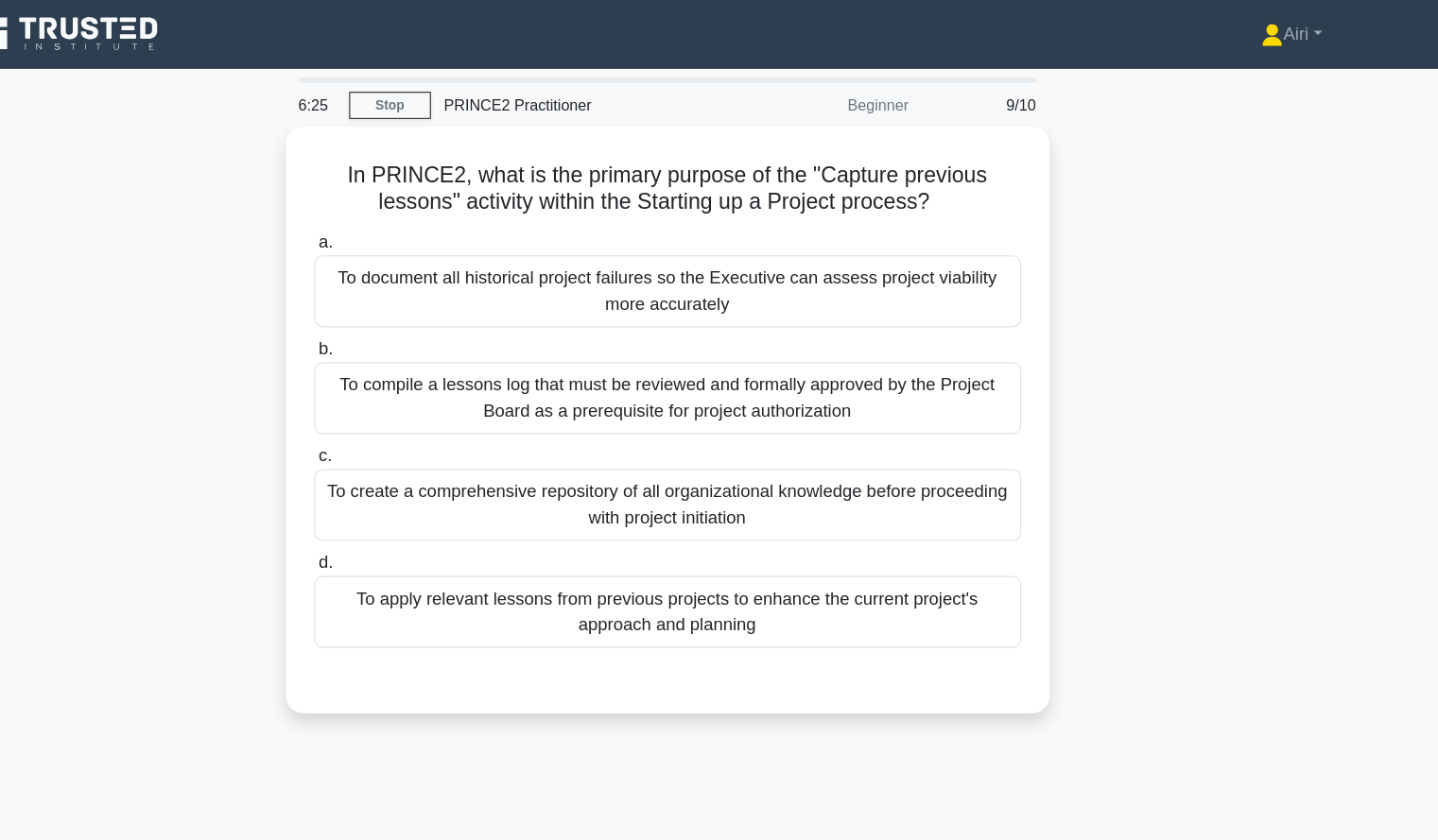
scroll to position [0, 0]
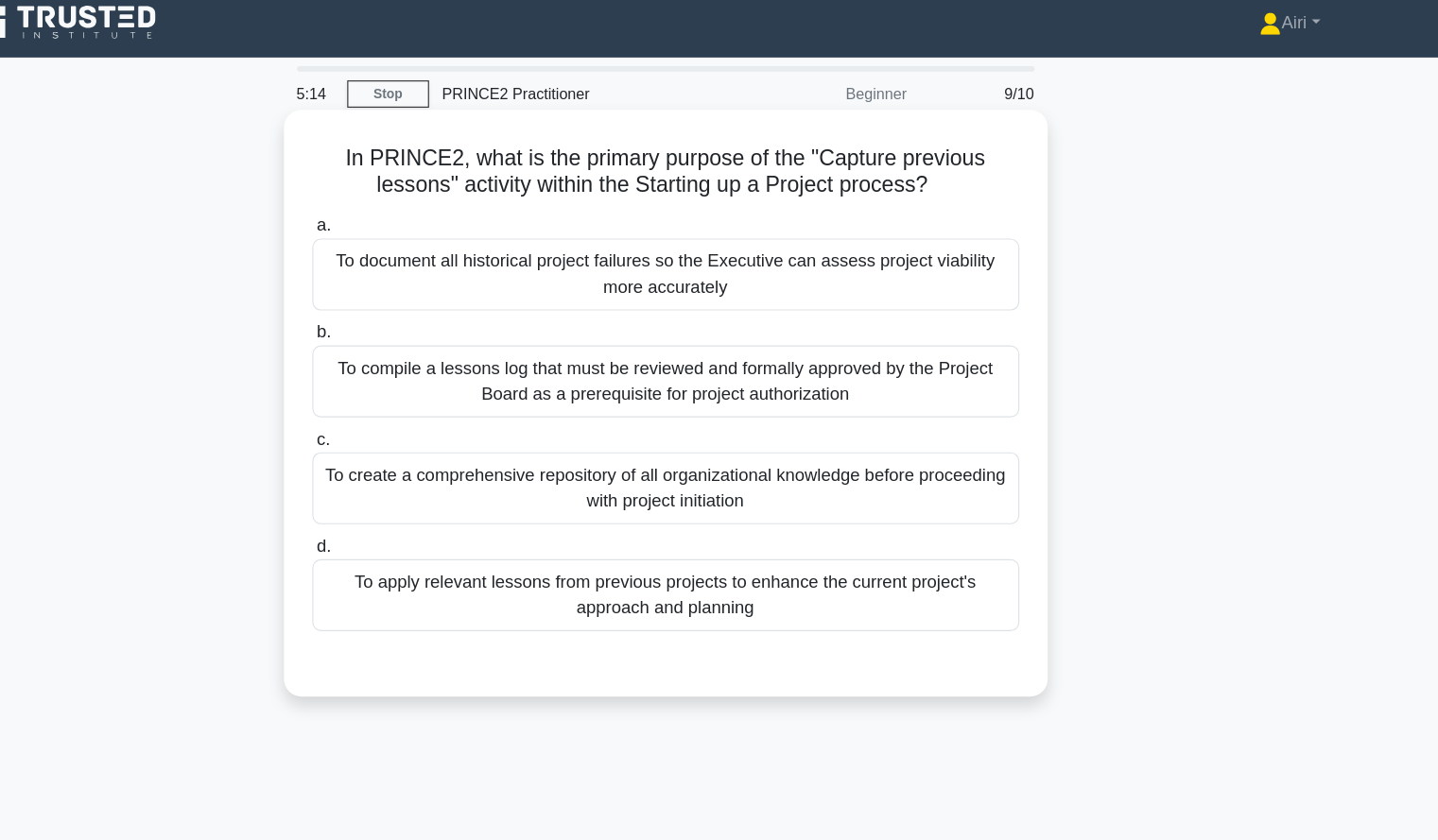
click at [983, 520] on div "To apply relevant lessons from previous projects to enhance the current project…" at bounding box center [719, 526] width 613 height 63
click at [413, 490] on input "d. To apply relevant lessons from previous projects to enhance the current proj…" at bounding box center [413, 484] width 0 height 12
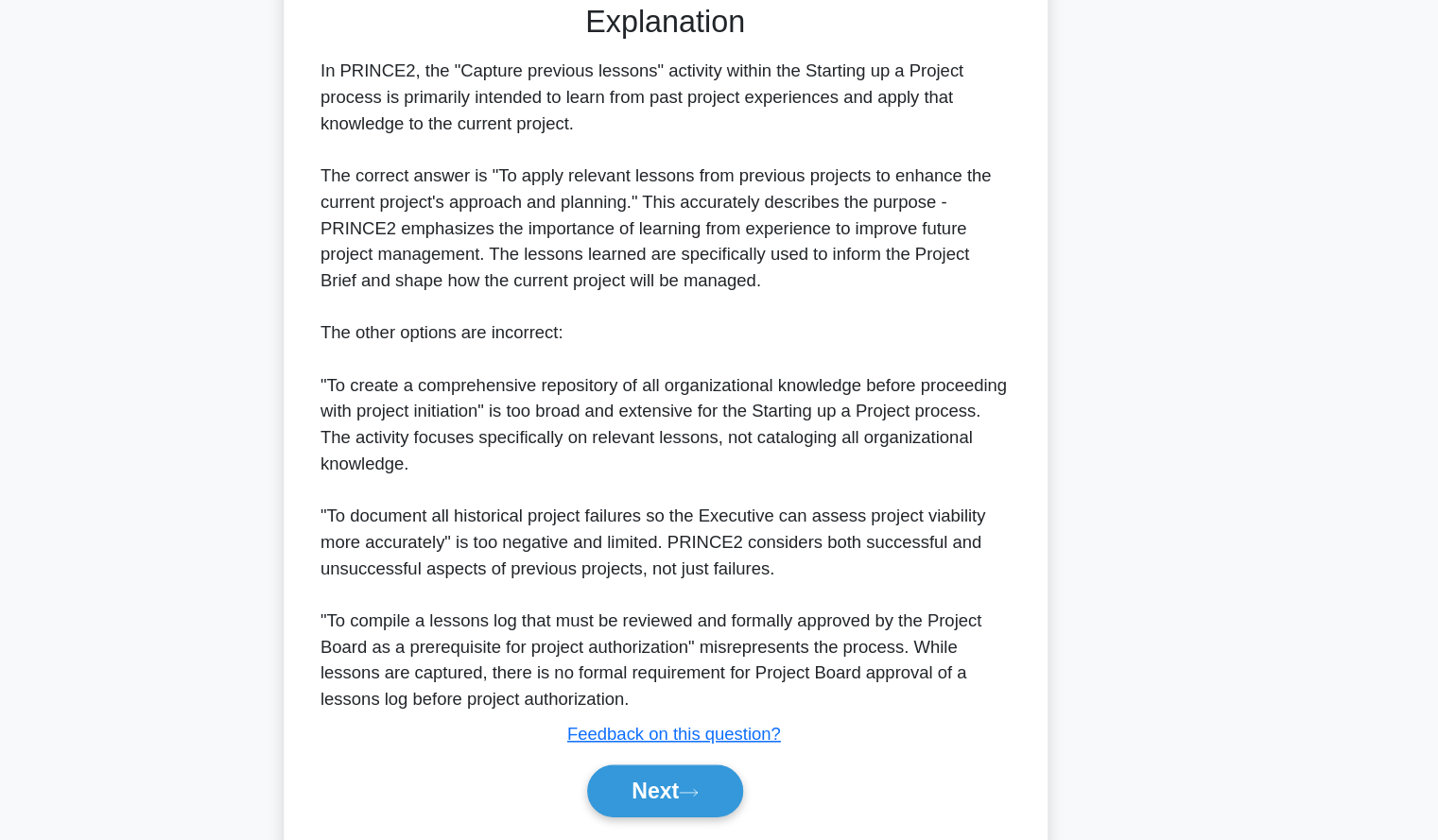
scroll to position [484, 0]
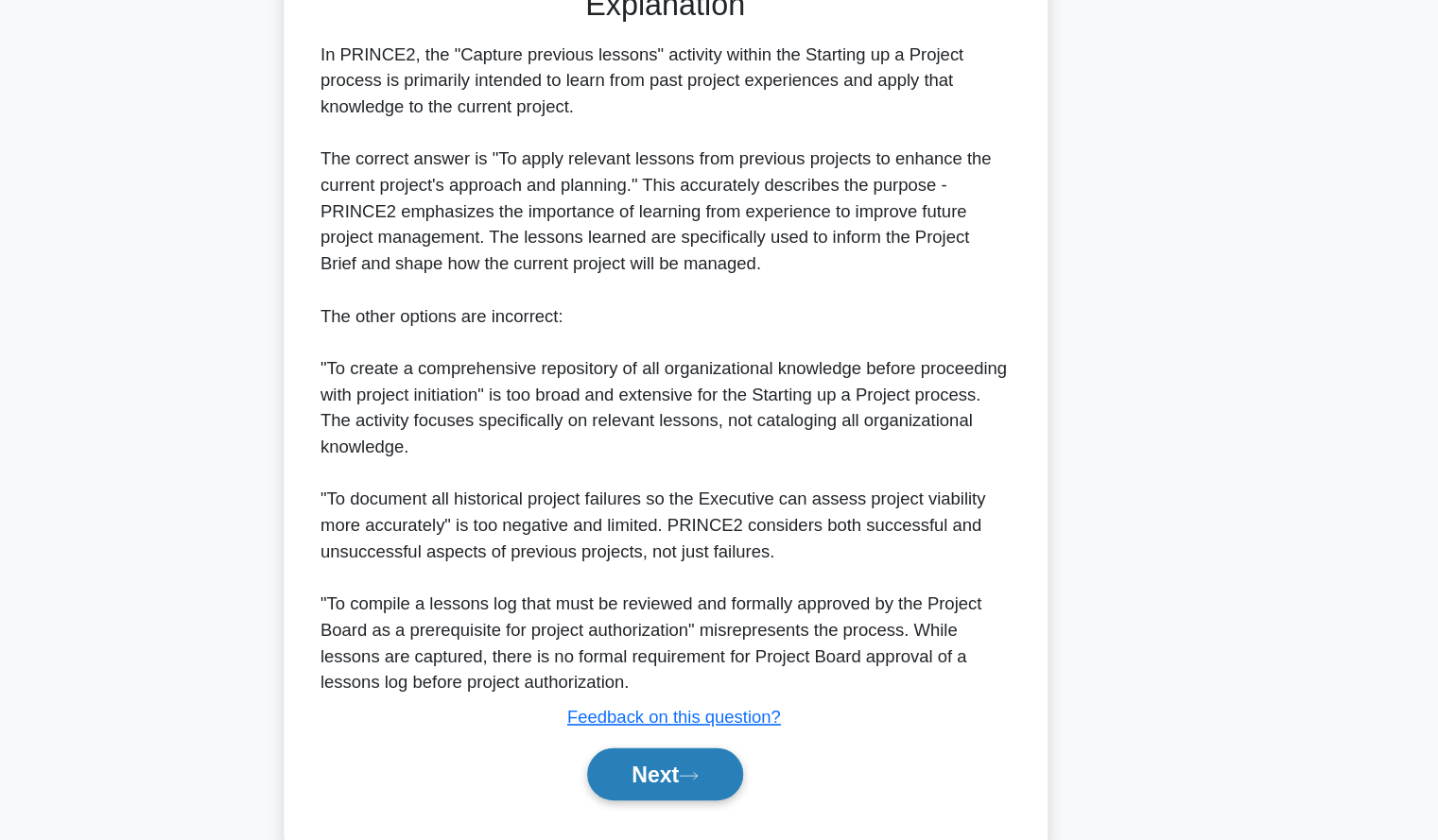
click at [693, 789] on button "Next" at bounding box center [719, 783] width 135 height 46
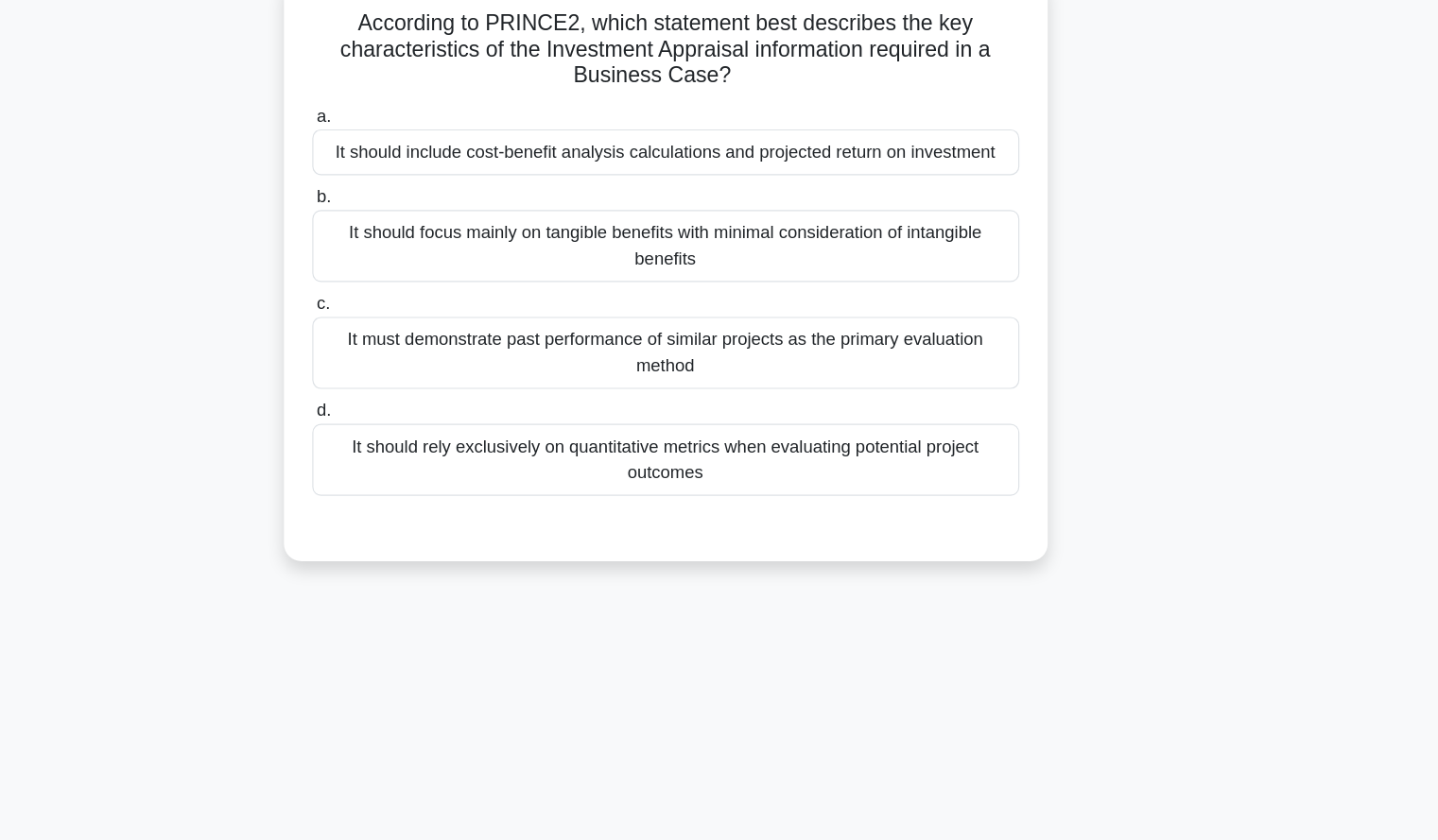
scroll to position [0, 0]
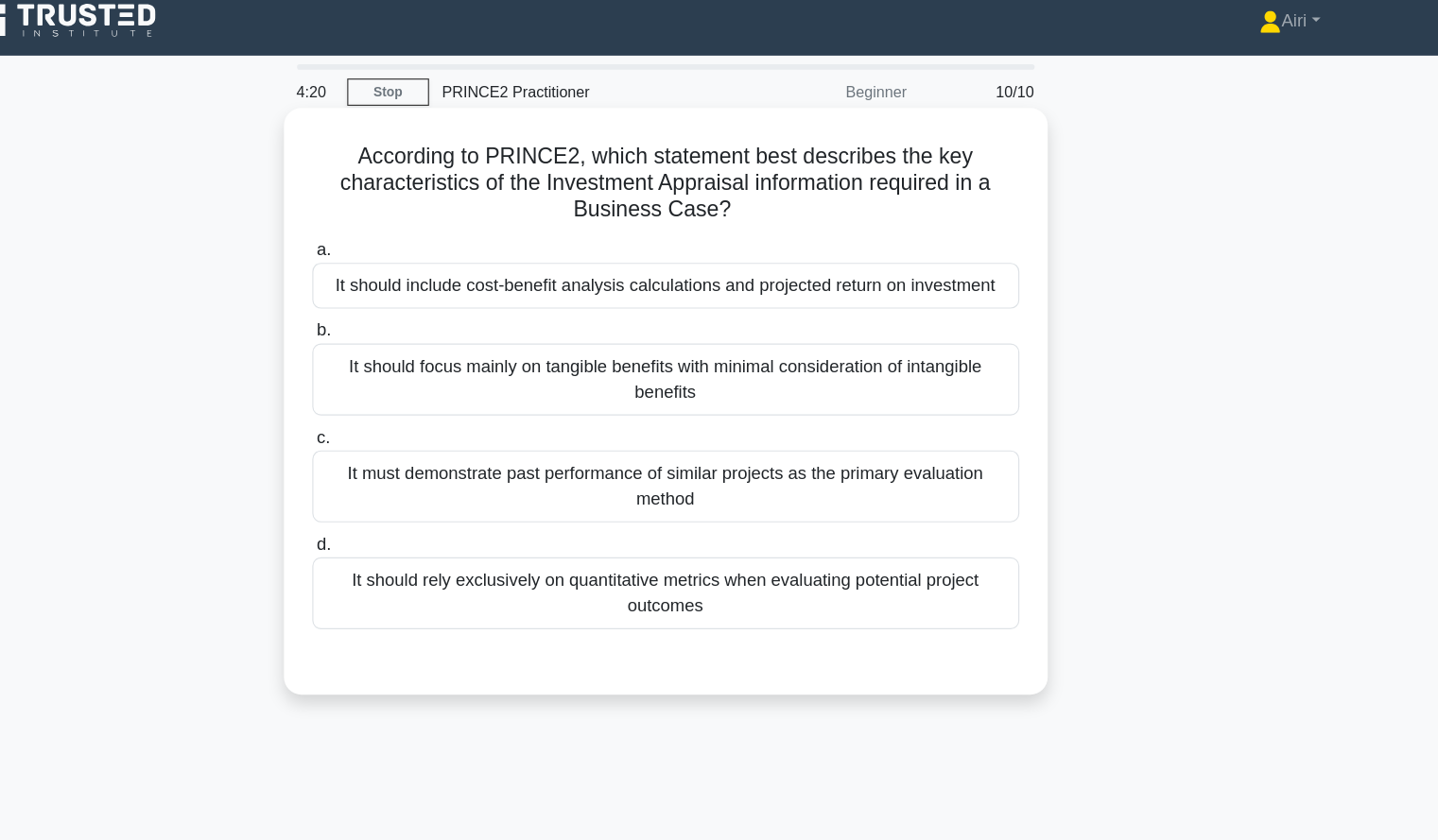
click at [979, 269] on div "It should include cost-benefit analysis calculations and projected return on in…" at bounding box center [719, 260] width 613 height 40
click at [413, 236] on input "a. It should include cost-benefit analysis calculations and projected return on…" at bounding box center [413, 229] width 0 height 12
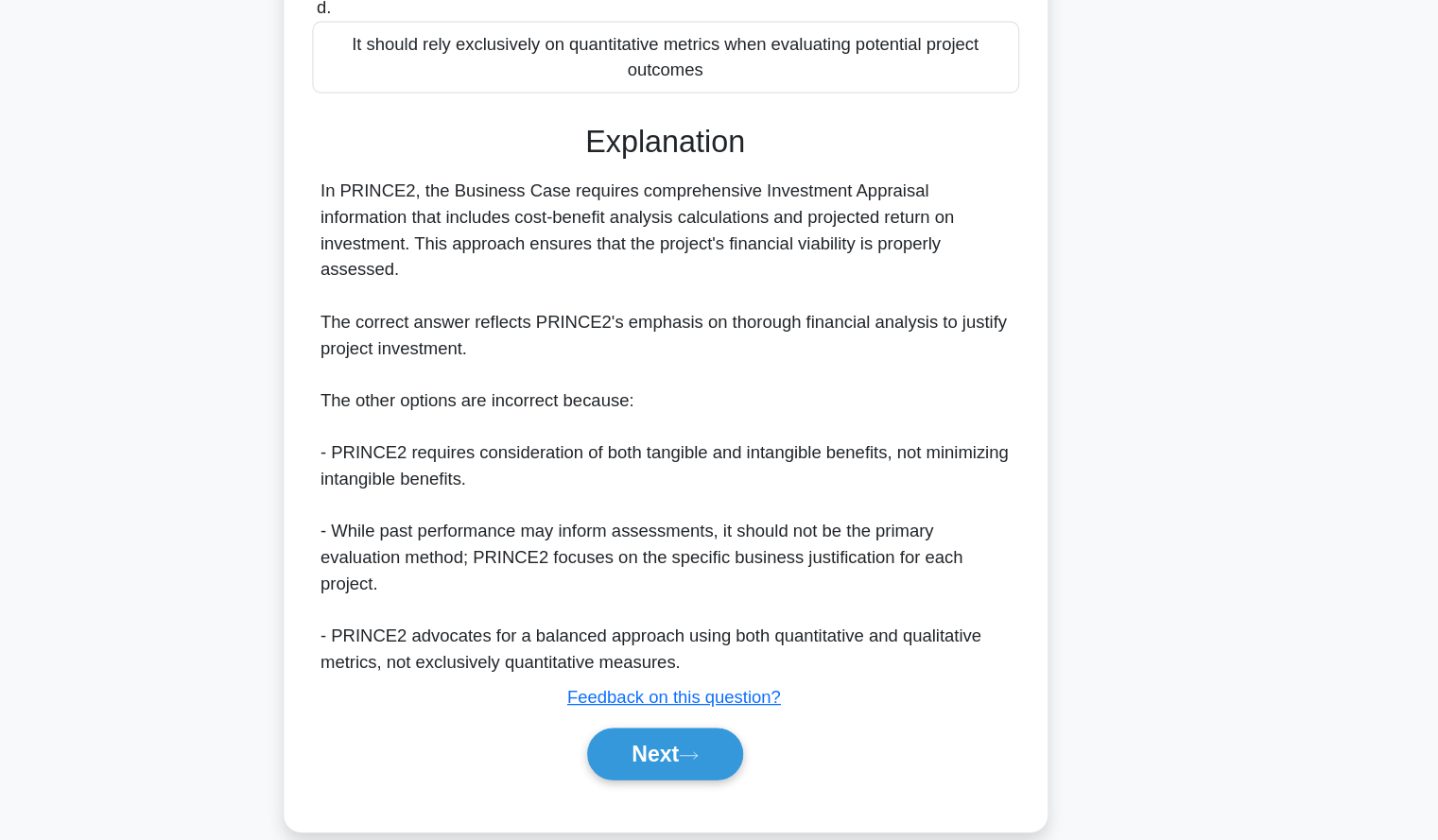
scroll to position [372, 0]
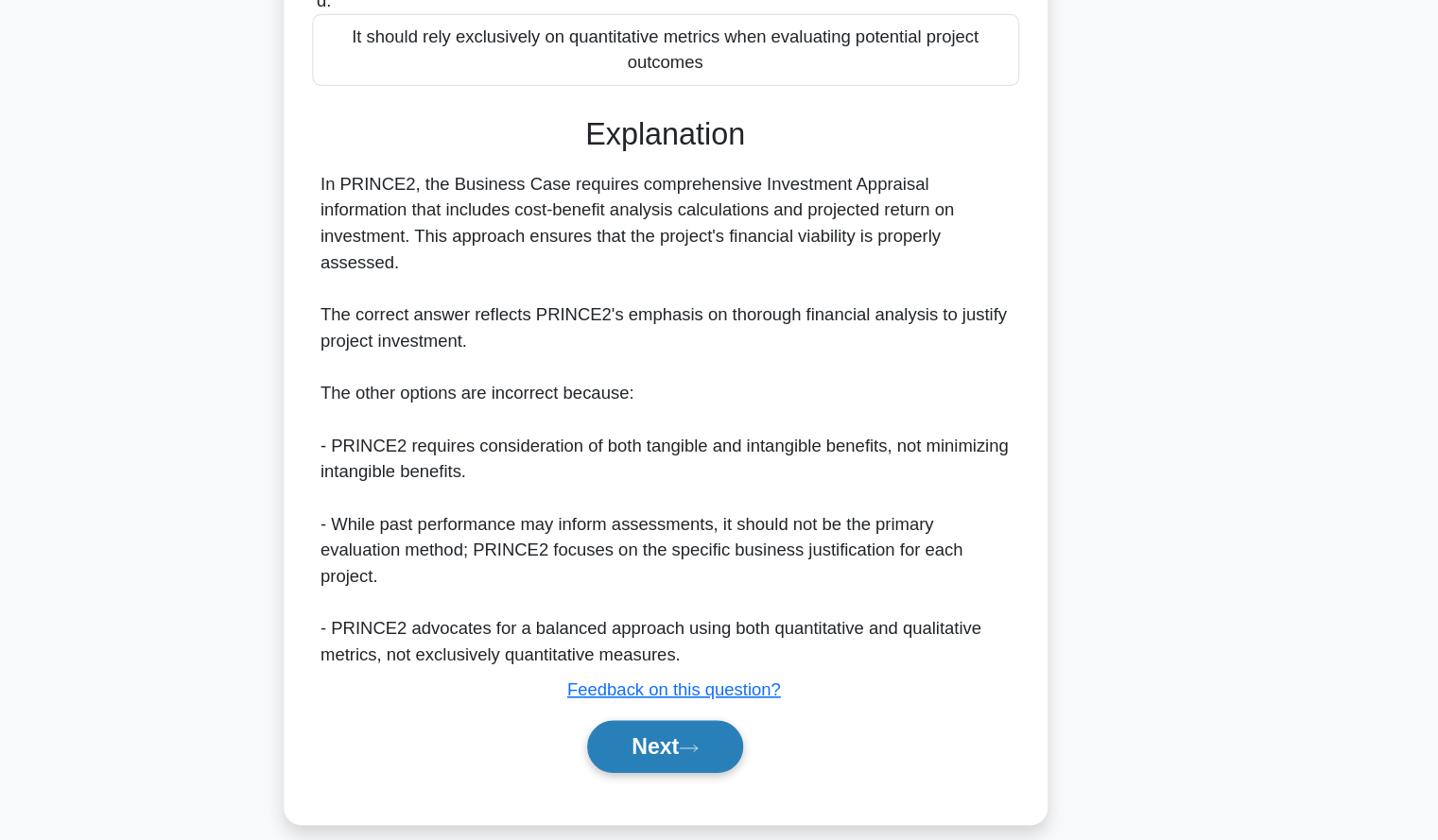
click at [689, 736] on button "Next" at bounding box center [719, 759] width 135 height 46
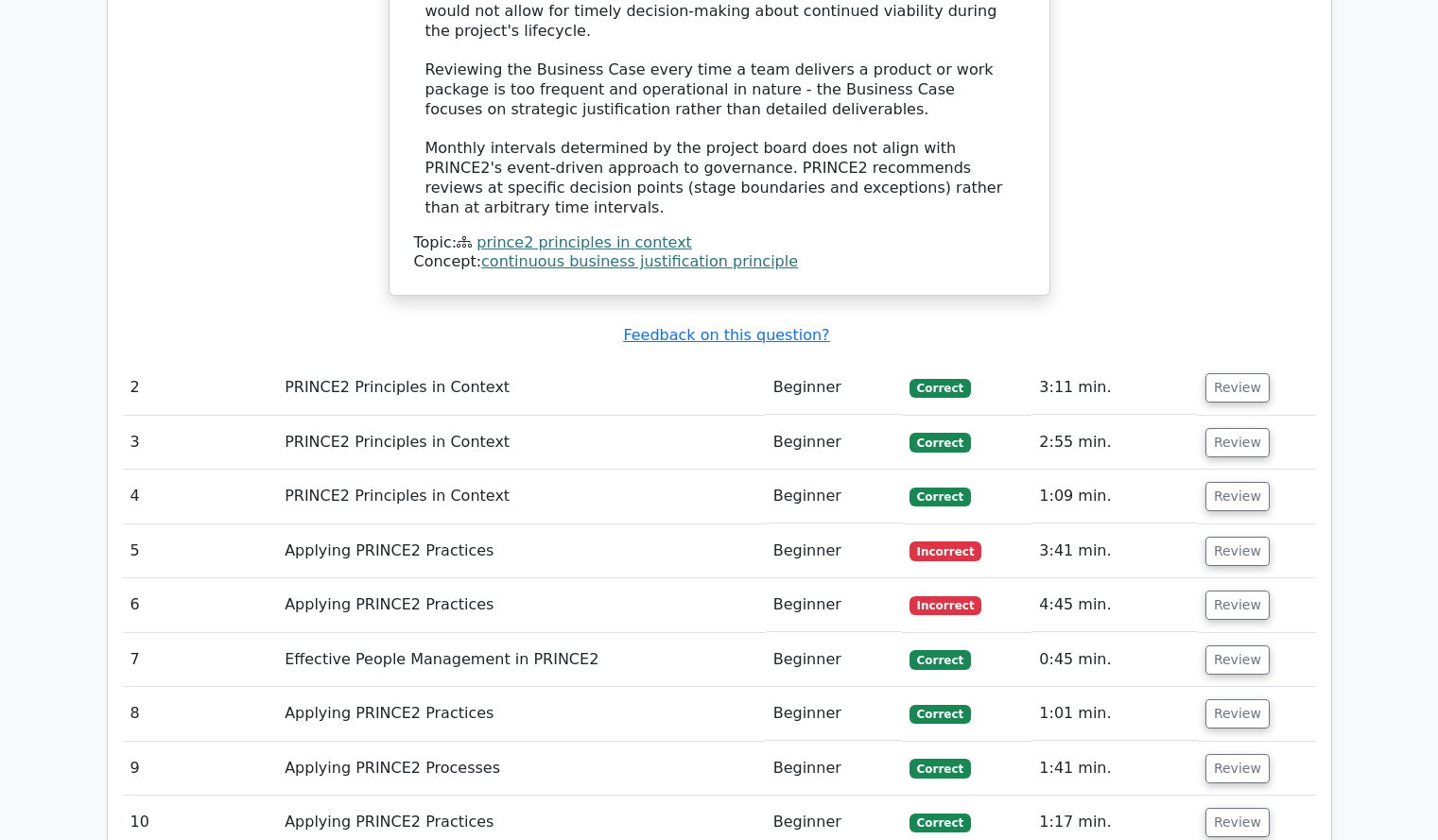
scroll to position [1708, 0]
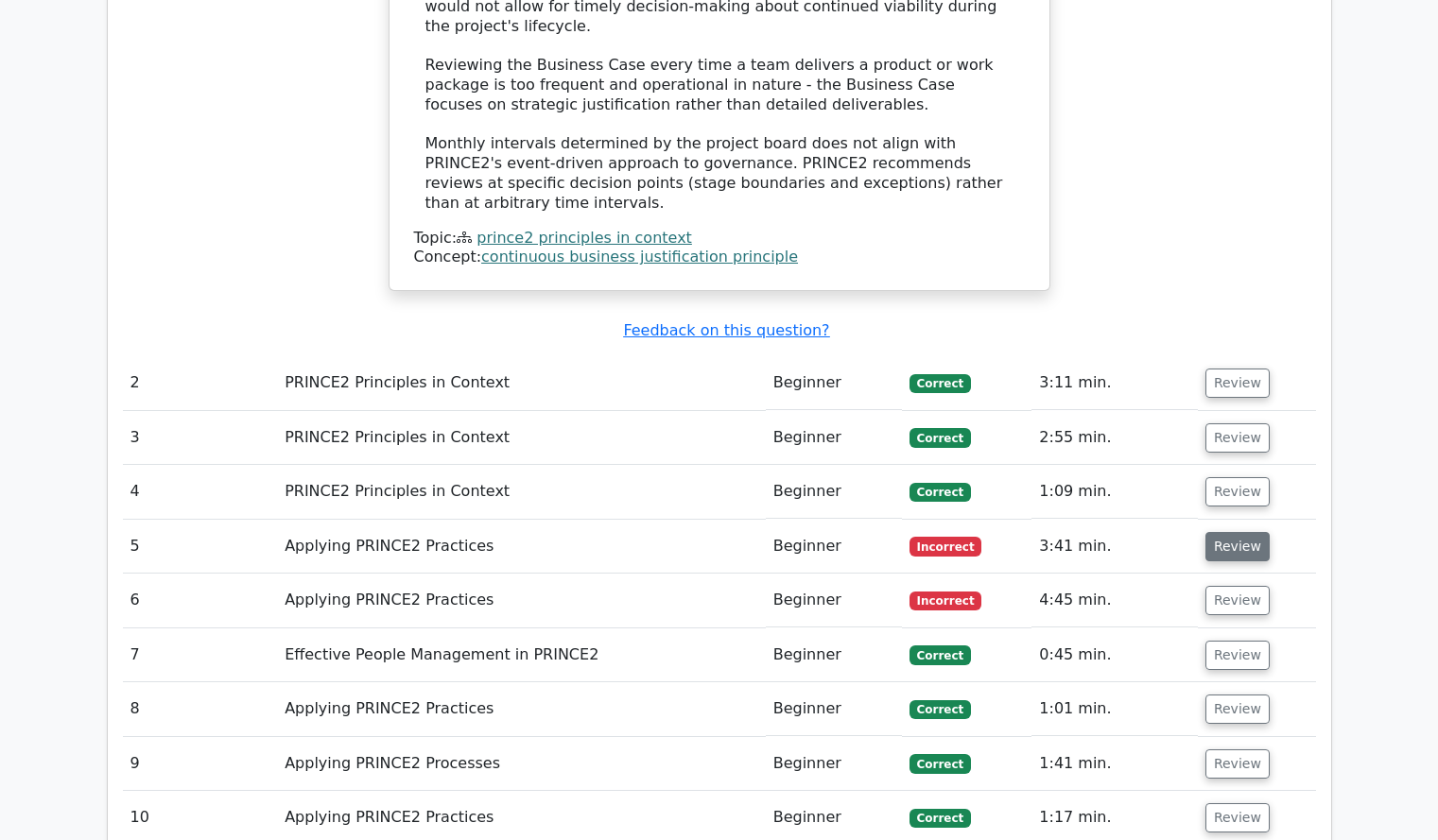
click at [1211, 532] on button "Review" at bounding box center [1237, 546] width 65 height 29
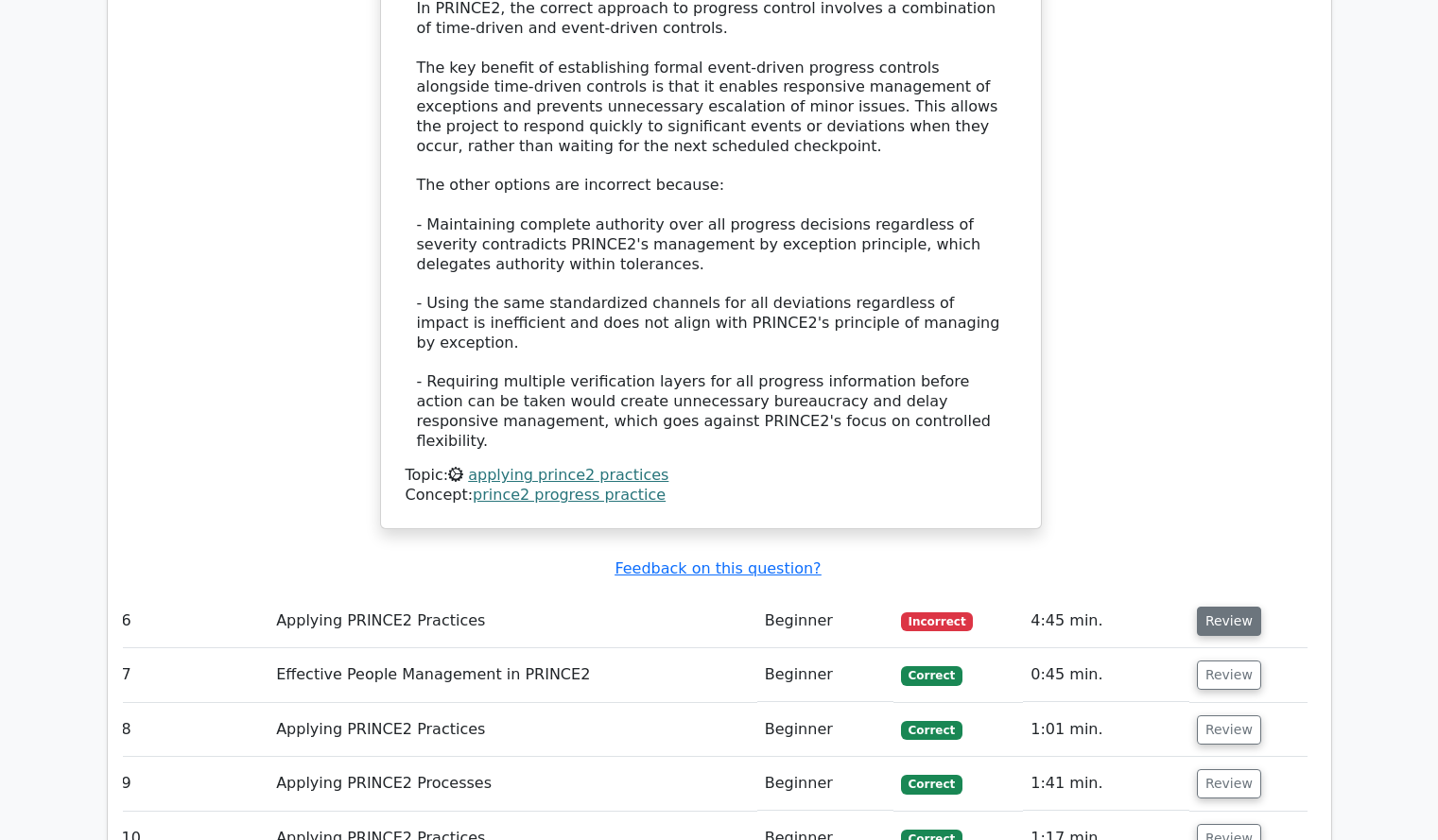
scroll to position [2794, 0]
click at [1213, 606] on button "Review" at bounding box center [1229, 620] width 65 height 29
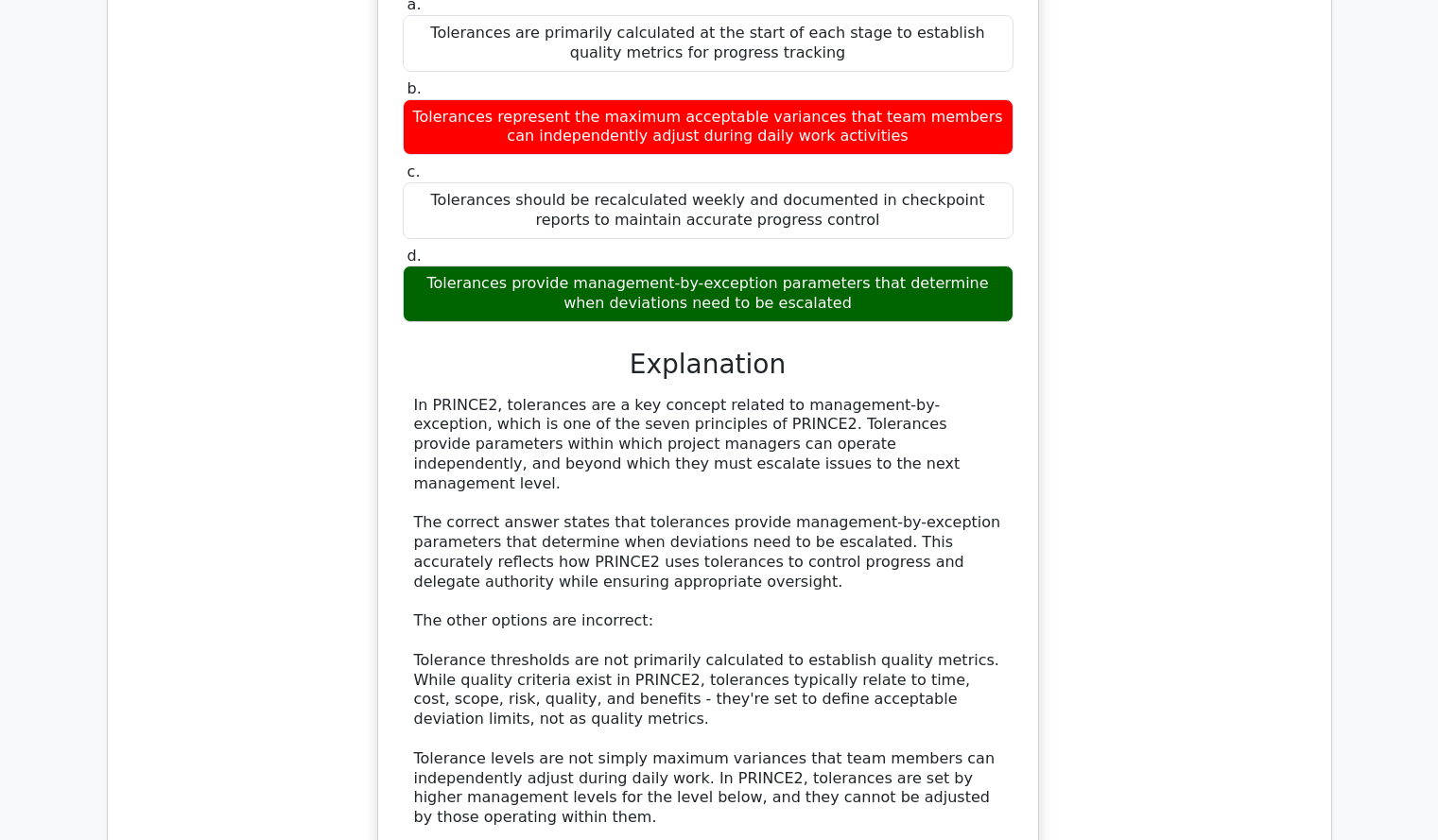
scroll to position [3531, 0]
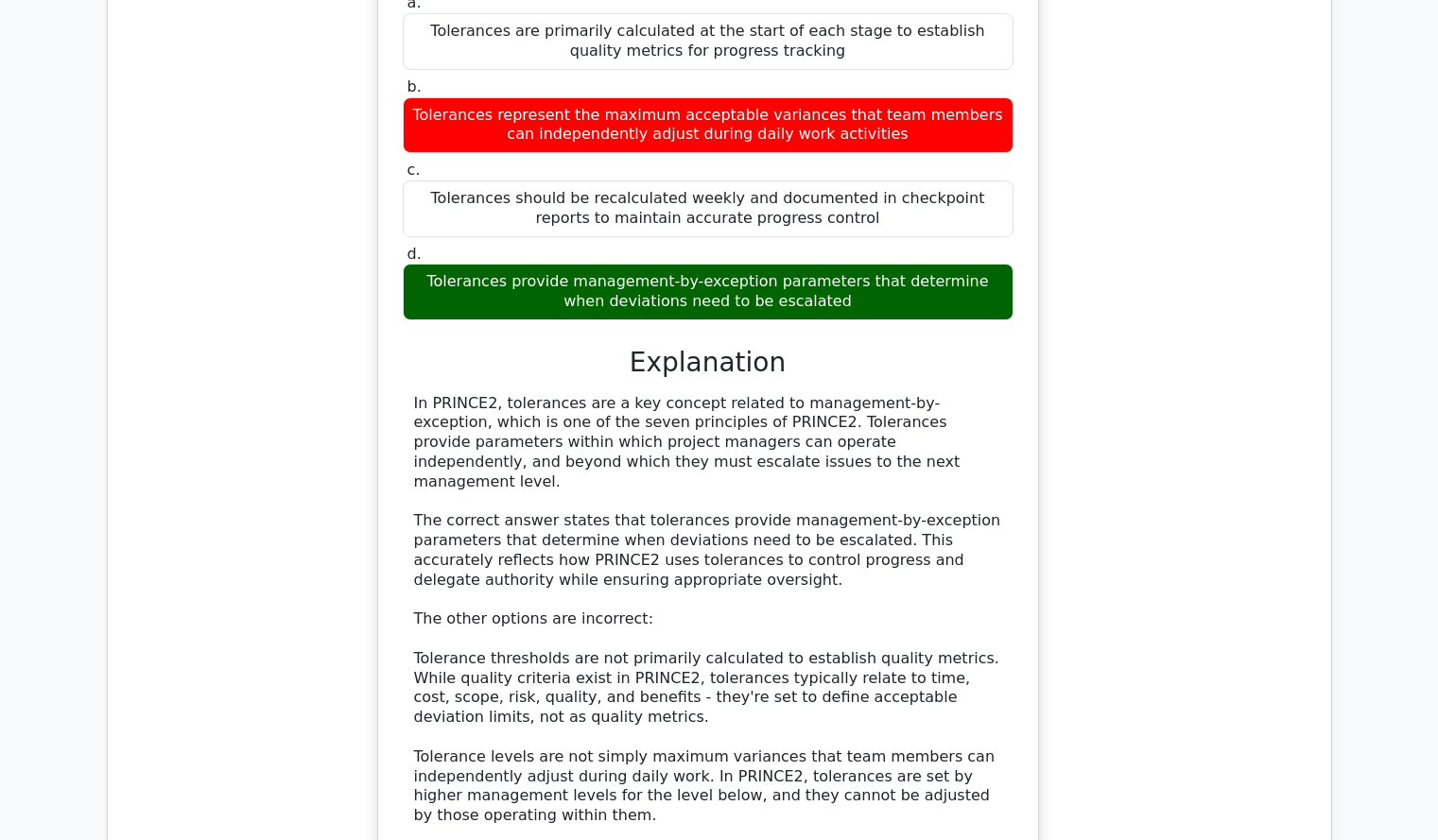
click at [899, 594] on div "In PRINCE2, tolerances are a key concept related to management-by-exception, wh…" at bounding box center [708, 659] width 588 height 531
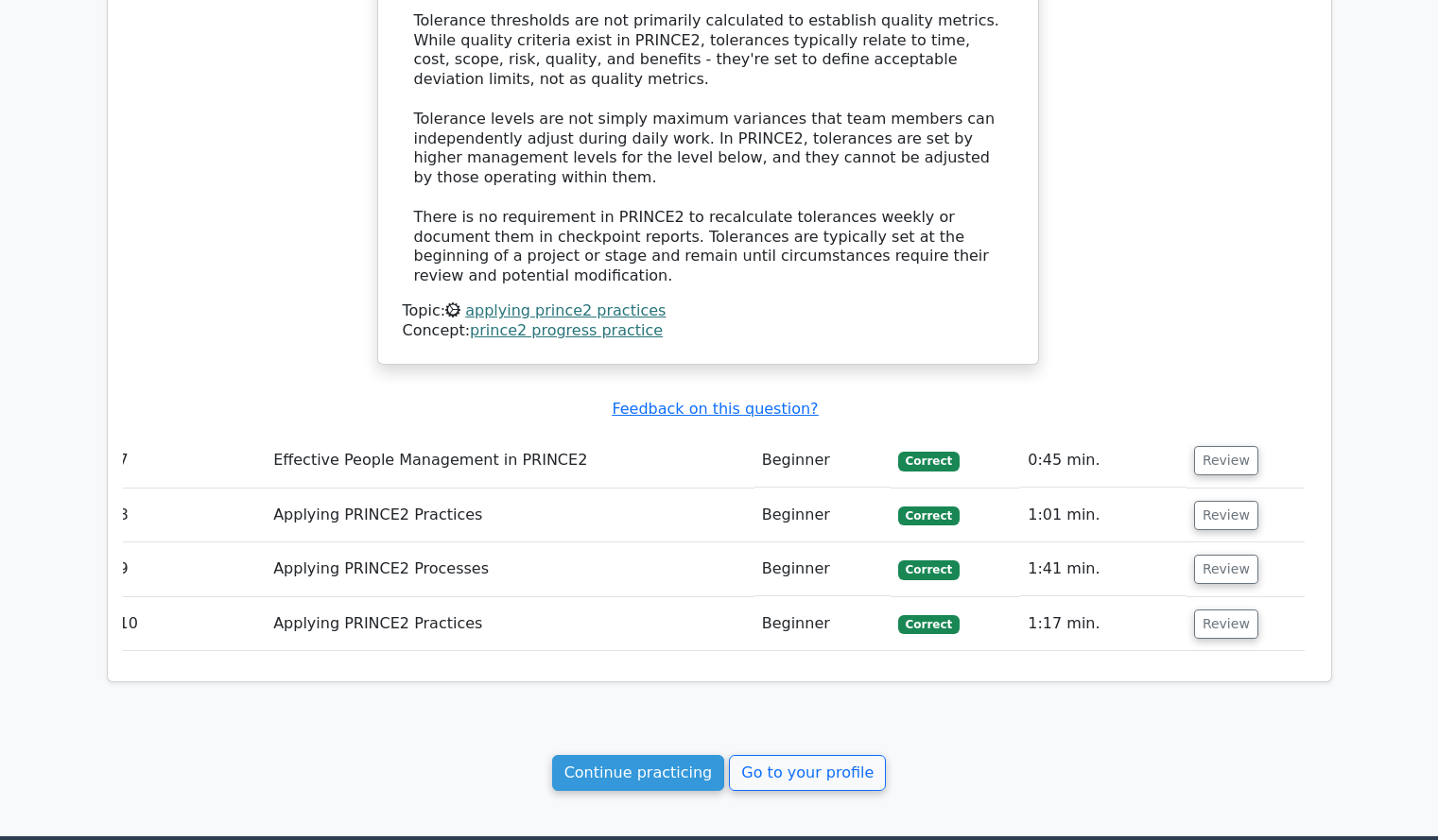
scroll to position [4224, 0]
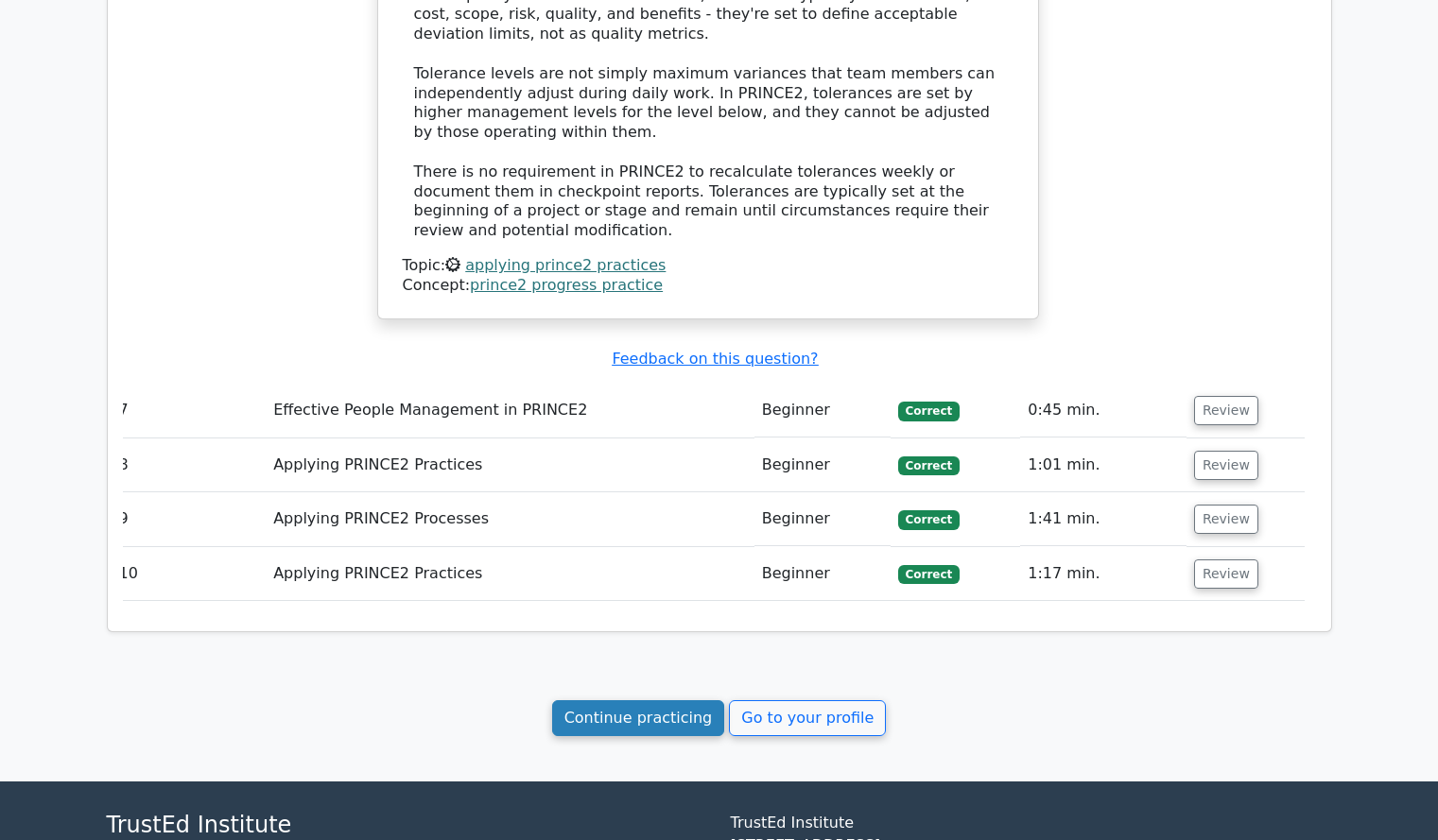
click at [665, 700] on link "Continue practicing" at bounding box center [639, 718] width 173 height 36
